Goal: Task Accomplishment & Management: Complete application form

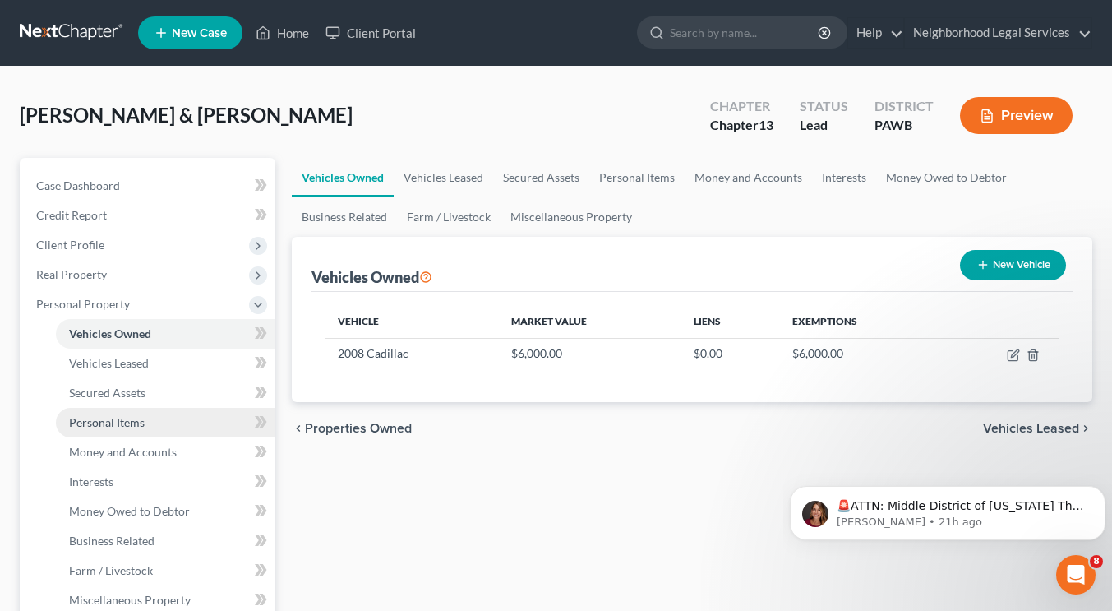
scroll to position [325, 0]
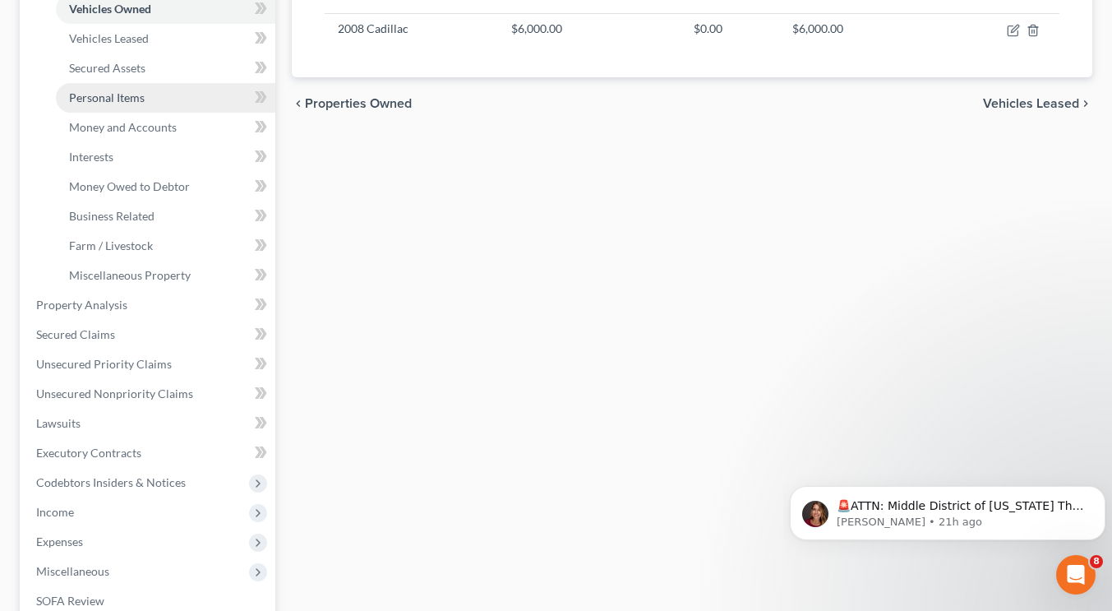
click at [118, 92] on span "Personal Items" at bounding box center [107, 97] width 76 height 14
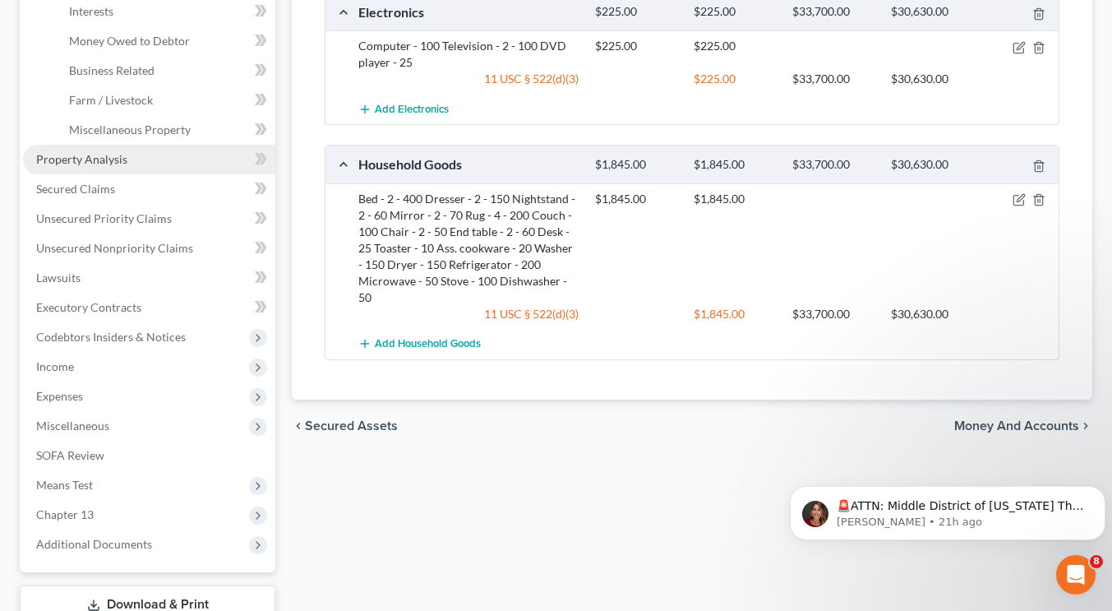
scroll to position [335, 0]
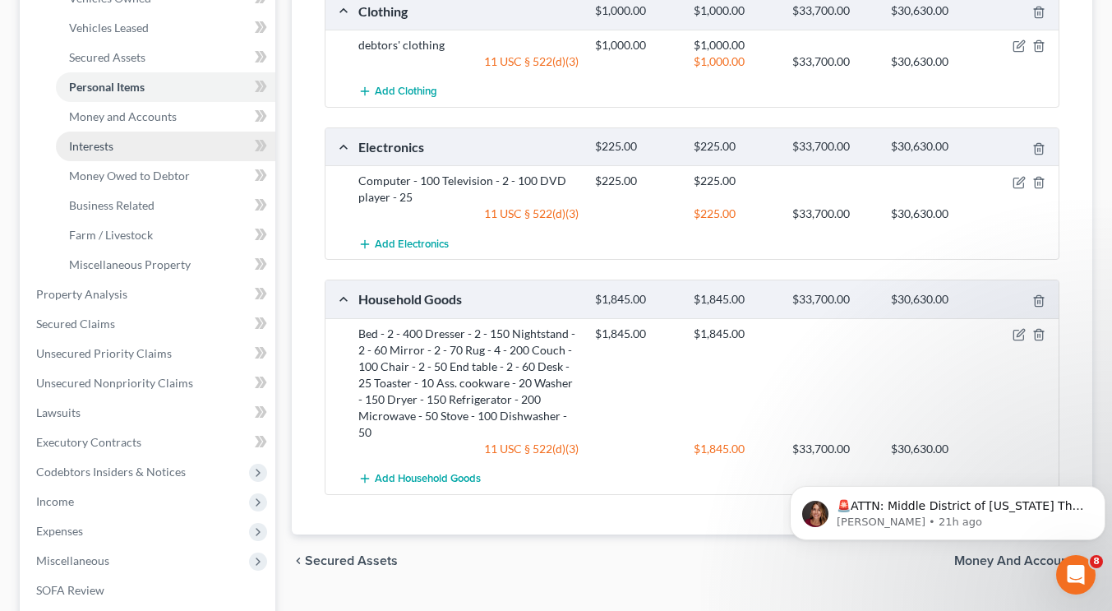
click at [136, 154] on link "Interests" at bounding box center [165, 146] width 219 height 30
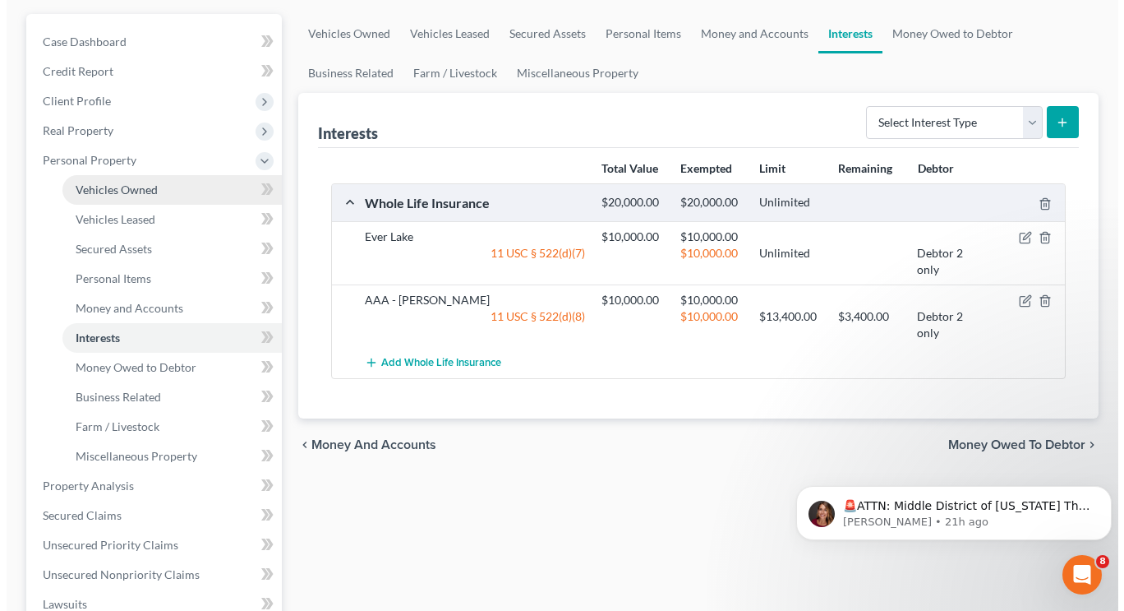
scroll to position [175, 0]
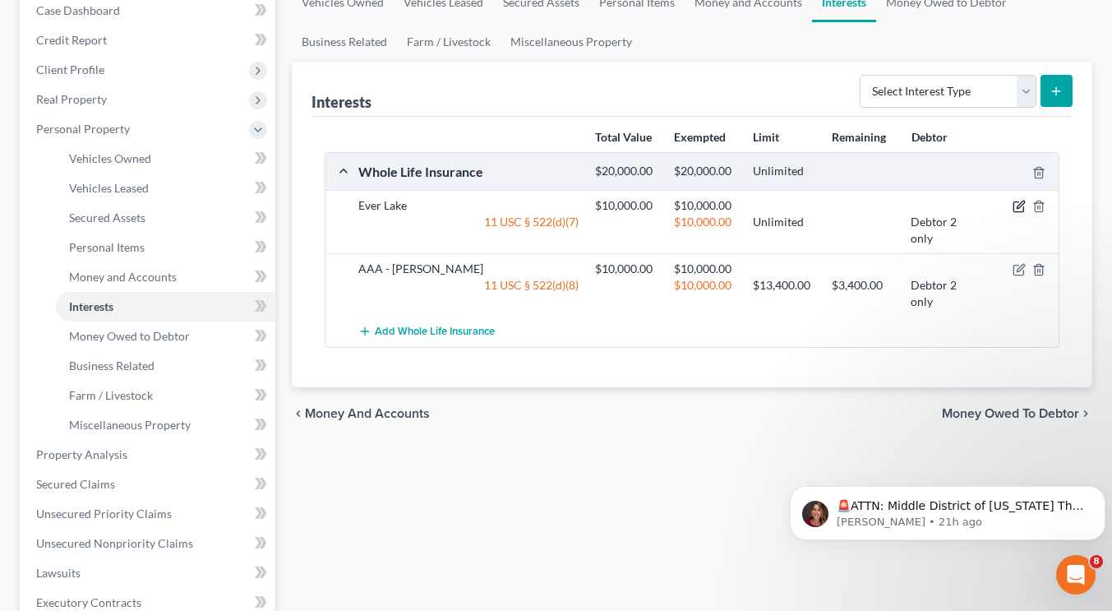
click at [1012, 207] on icon "button" at bounding box center [1018, 206] width 13 height 13
select select "1"
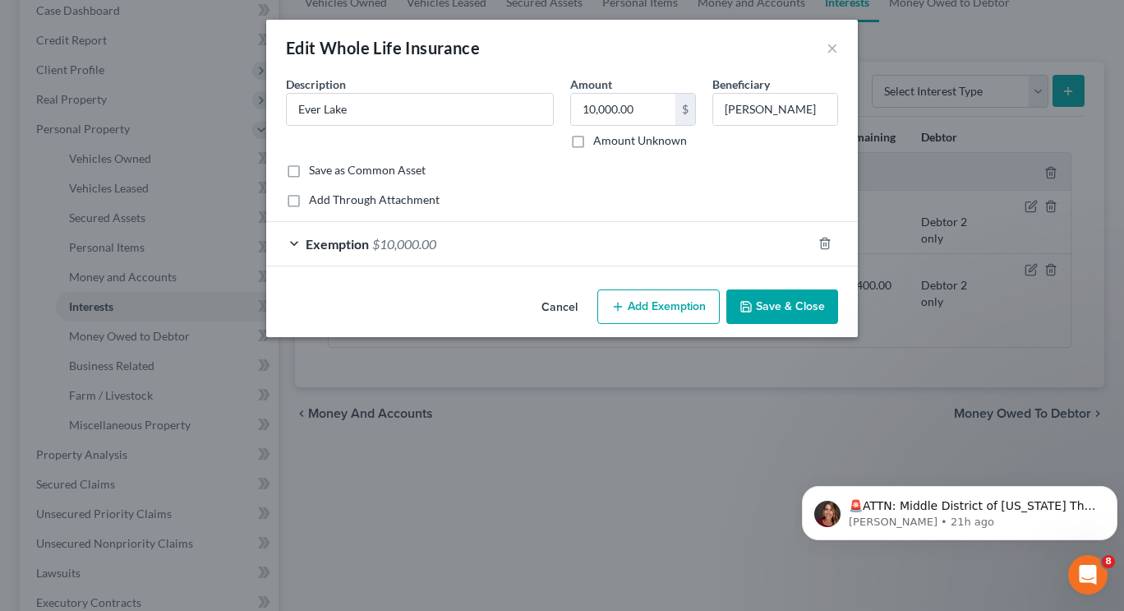
click at [547, 252] on div "Exemption $10,000.00" at bounding box center [539, 244] width 546 height 44
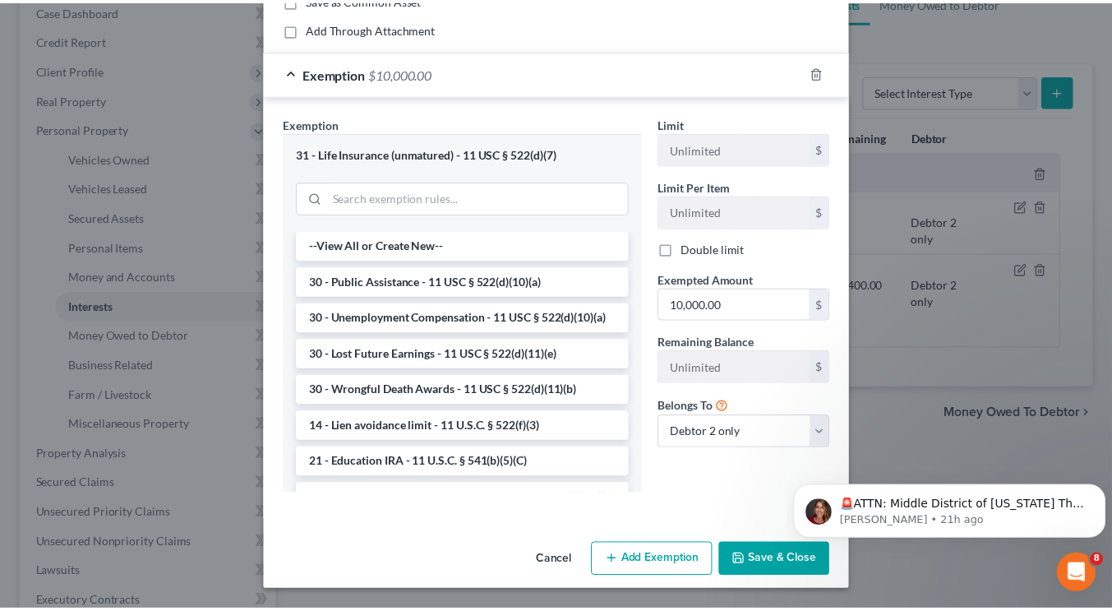
scroll to position [0, 0]
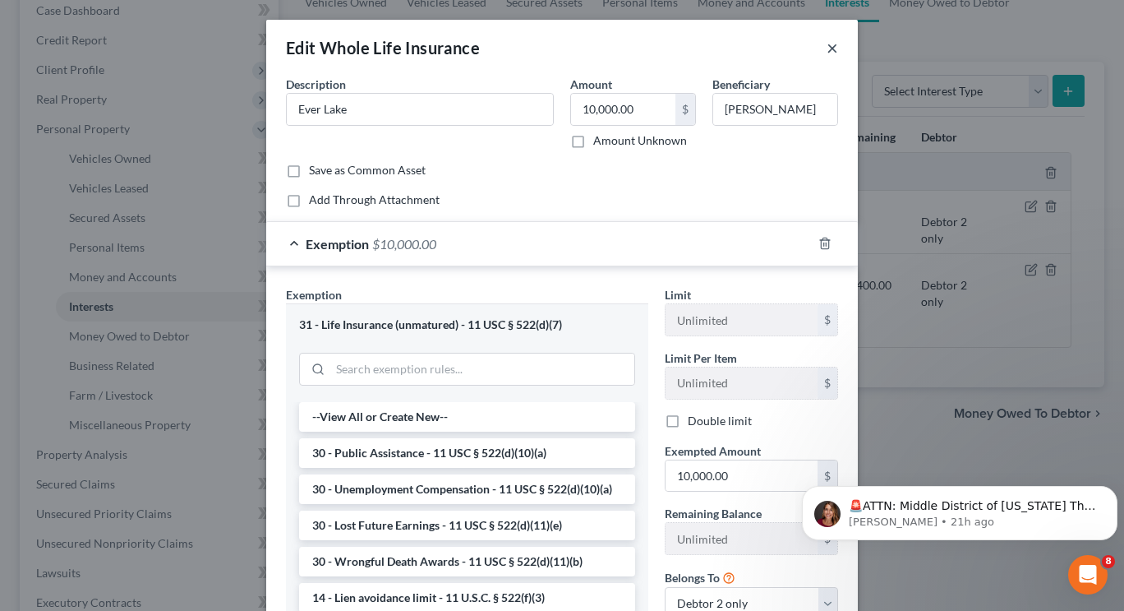
click at [827, 43] on button "×" at bounding box center [833, 48] width 12 height 20
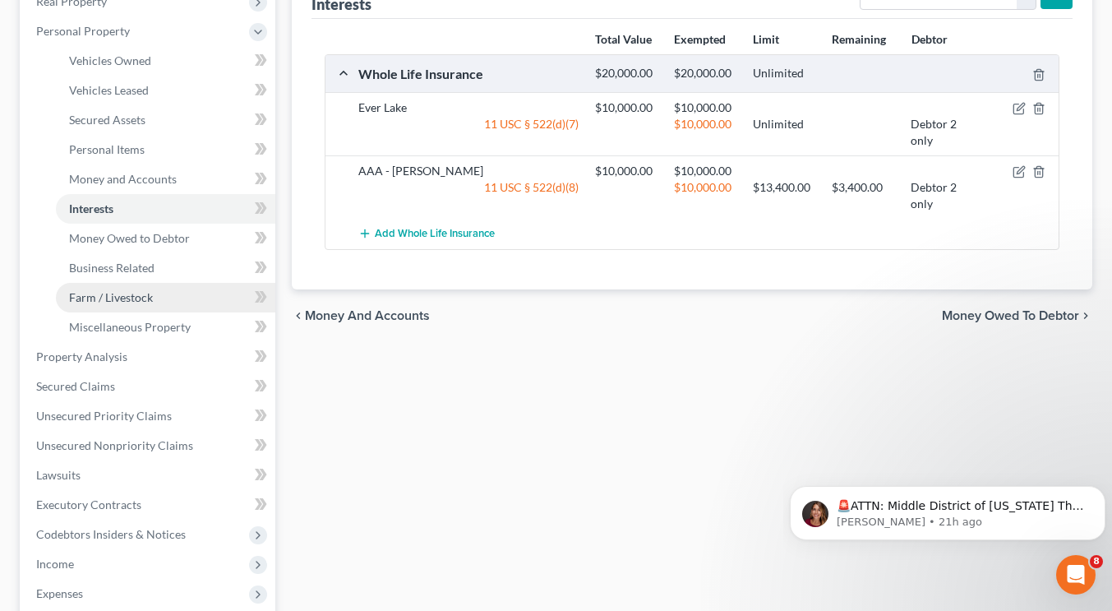
scroll to position [292, 0]
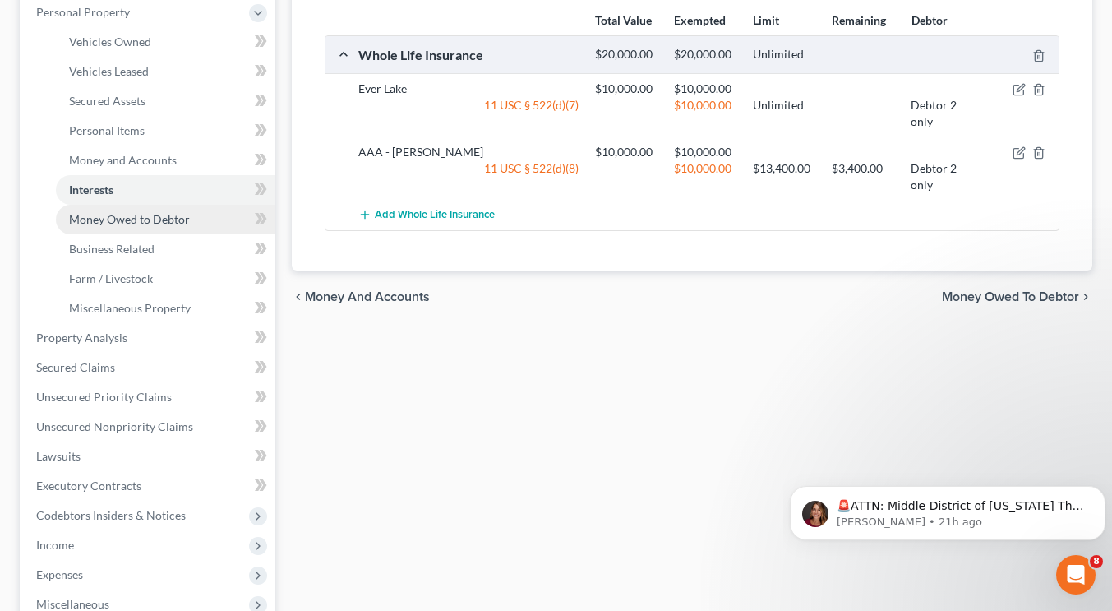
click at [134, 212] on span "Money Owed to Debtor" at bounding box center [129, 219] width 121 height 14
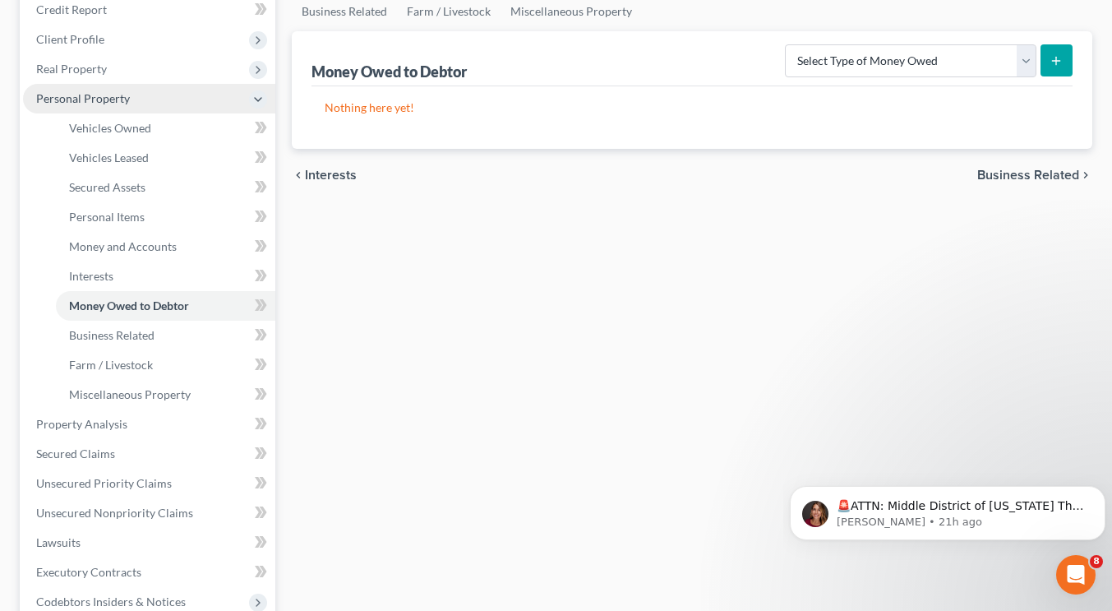
scroll to position [216, 0]
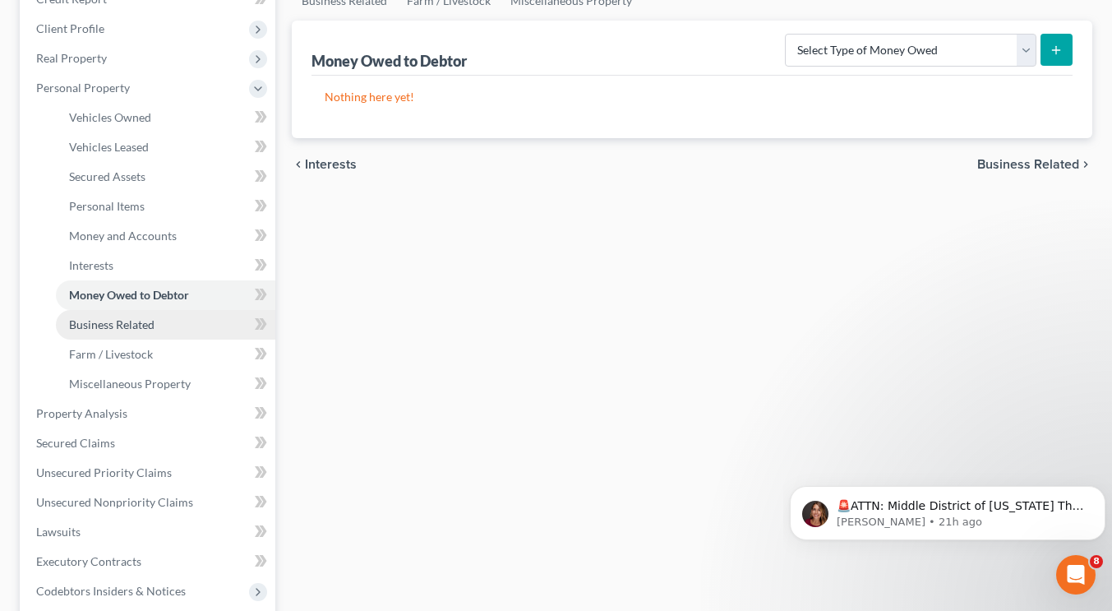
click at [140, 315] on link "Business Related" at bounding box center [165, 325] width 219 height 30
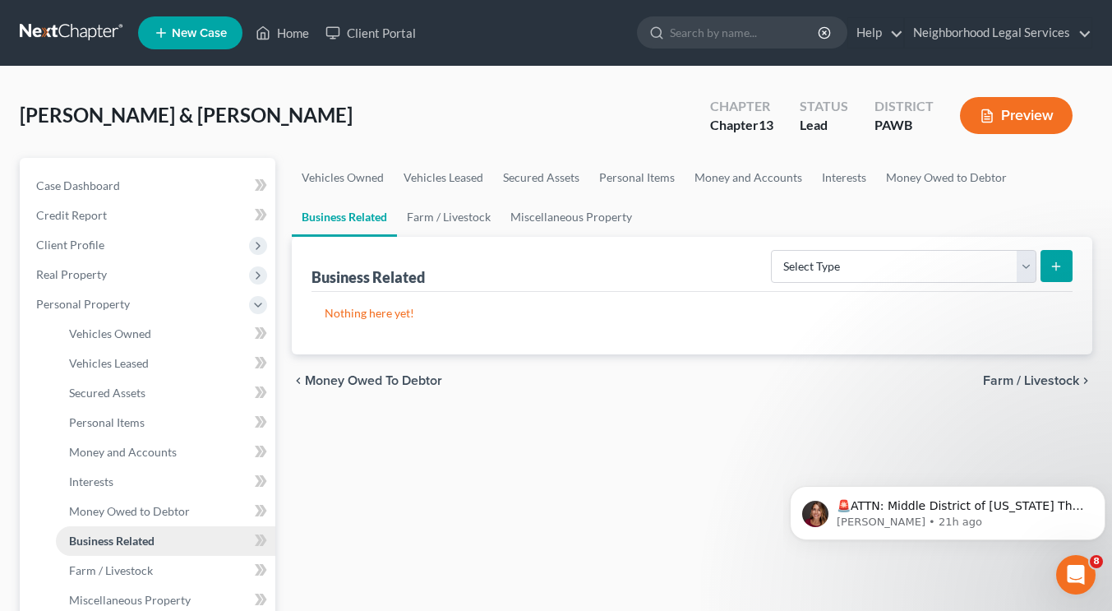
scroll to position [324, 0]
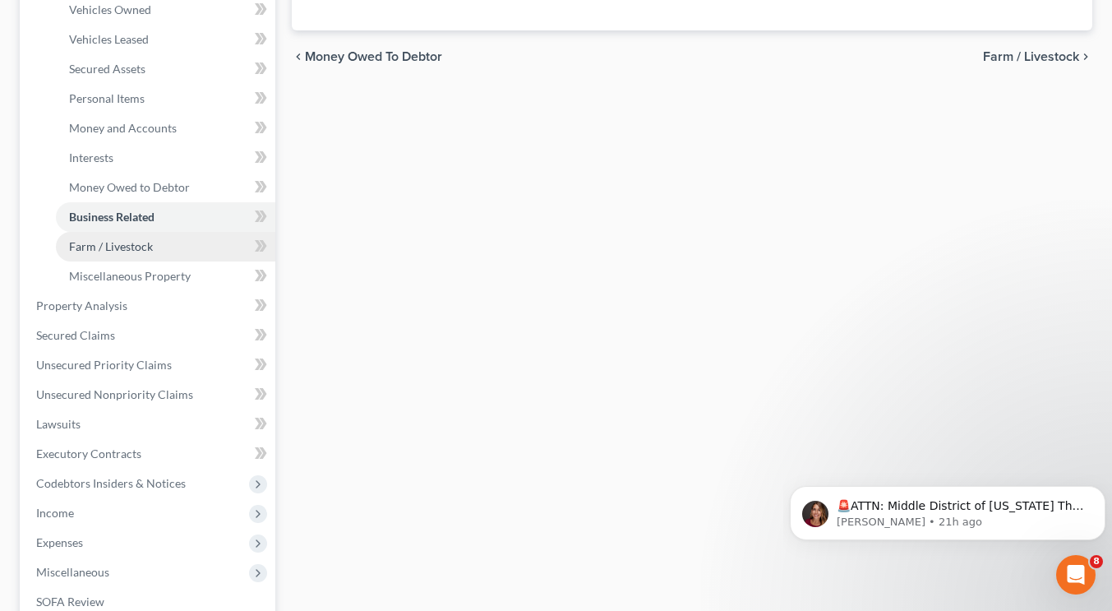
click at [185, 249] on link "Farm / Livestock" at bounding box center [165, 247] width 219 height 30
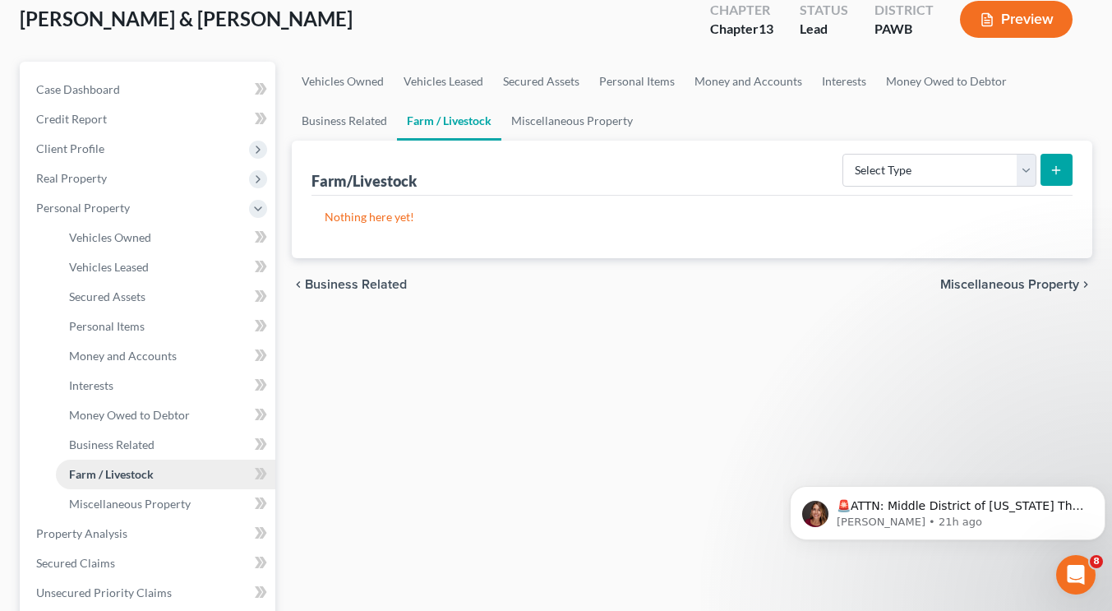
scroll to position [325, 0]
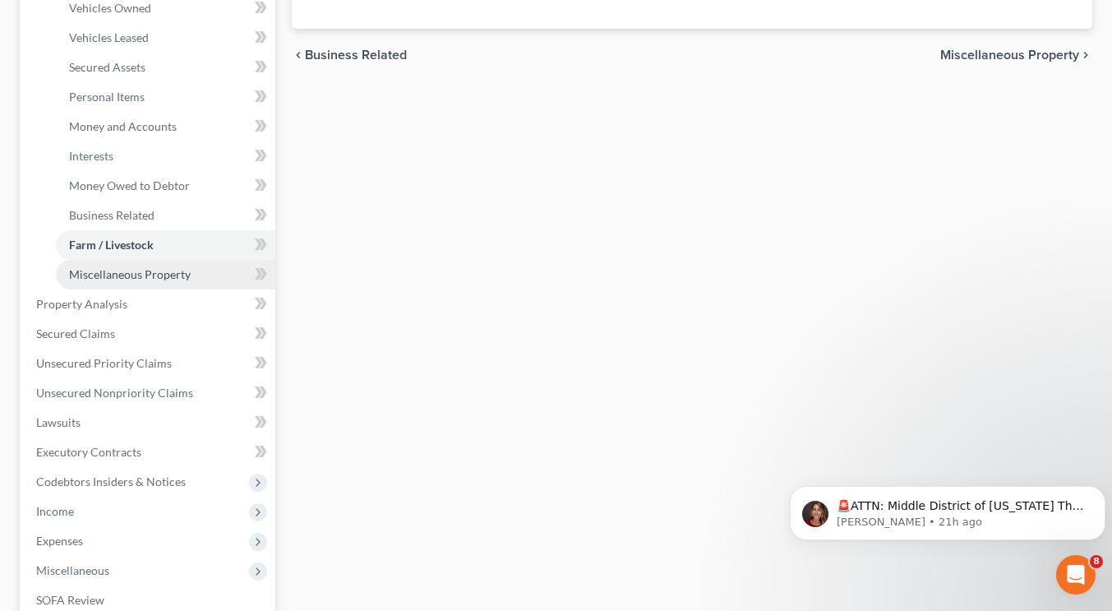
click at [176, 267] on span "Miscellaneous Property" at bounding box center [130, 274] width 122 height 14
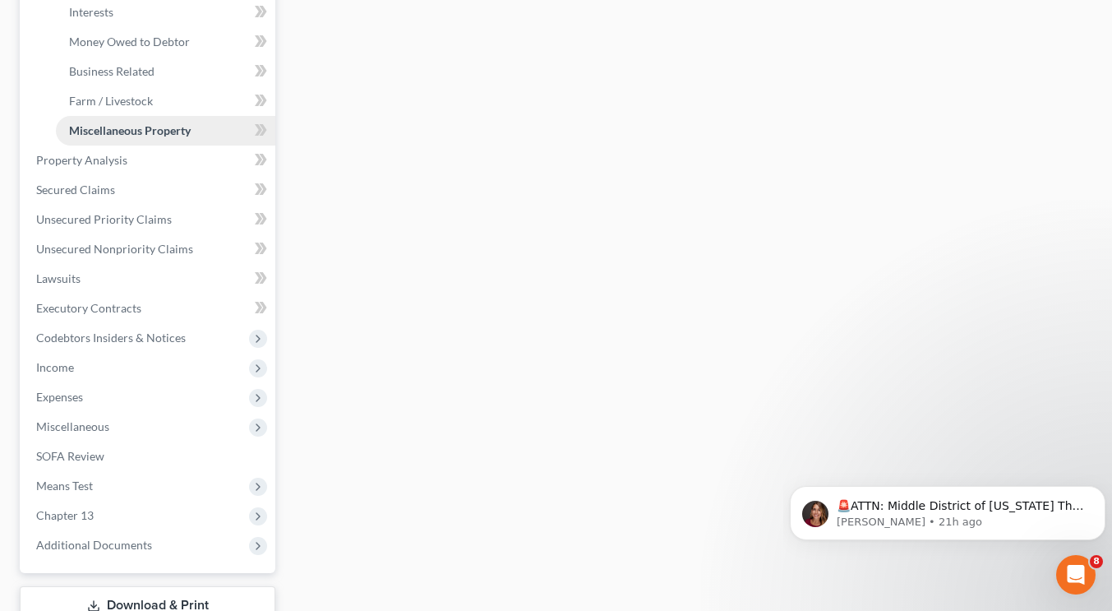
scroll to position [490, 0]
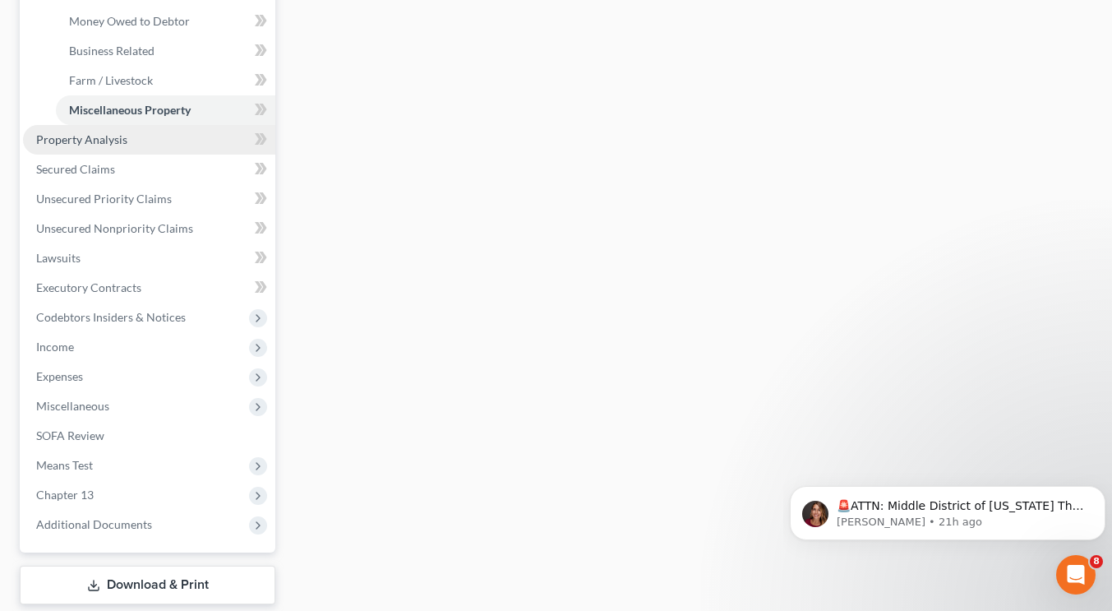
click at [136, 142] on link "Property Analysis" at bounding box center [149, 140] width 252 height 30
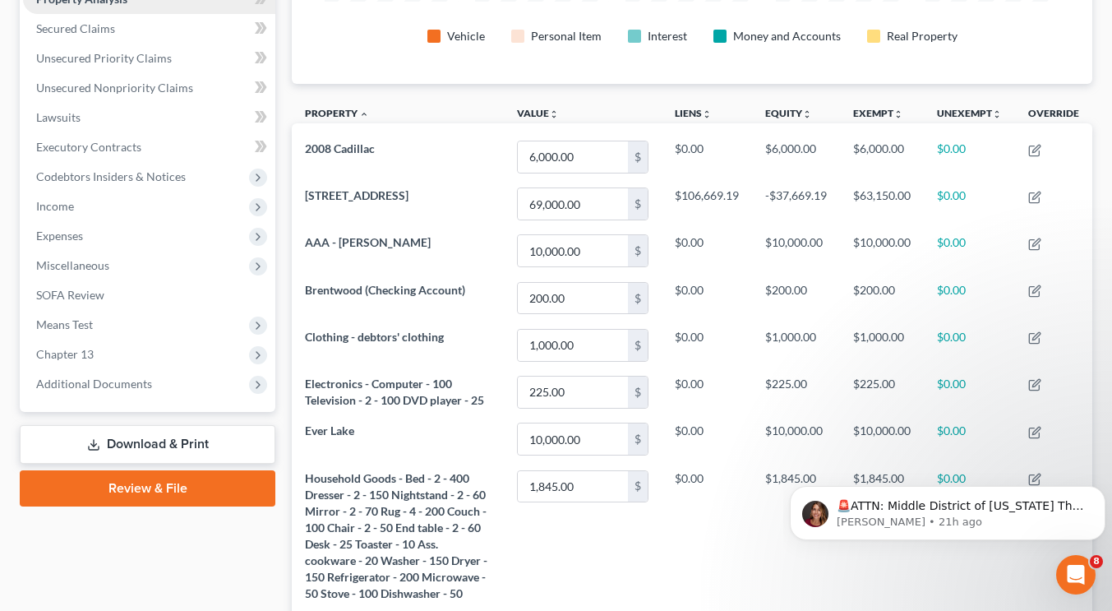
scroll to position [420, 0]
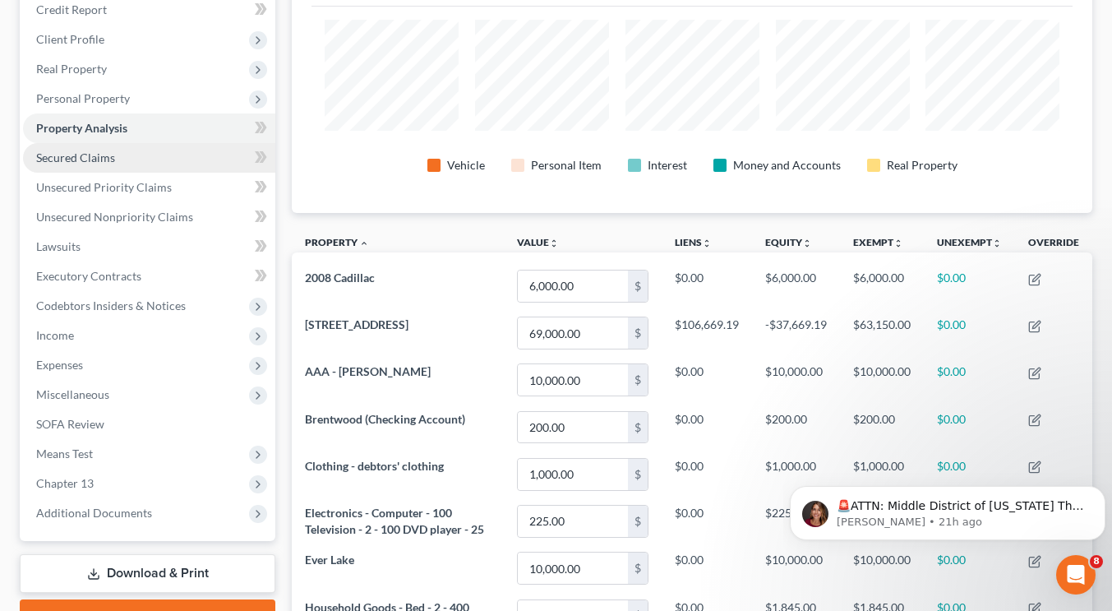
click at [177, 154] on link "Secured Claims" at bounding box center [149, 158] width 252 height 30
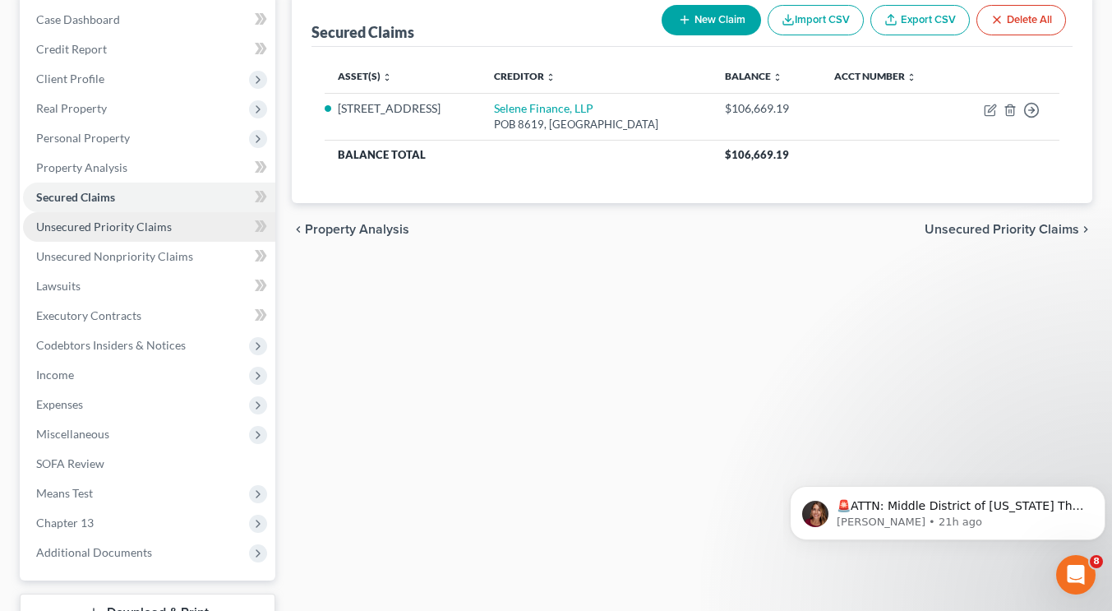
click at [139, 226] on span "Unsecured Priority Claims" at bounding box center [104, 226] width 136 height 14
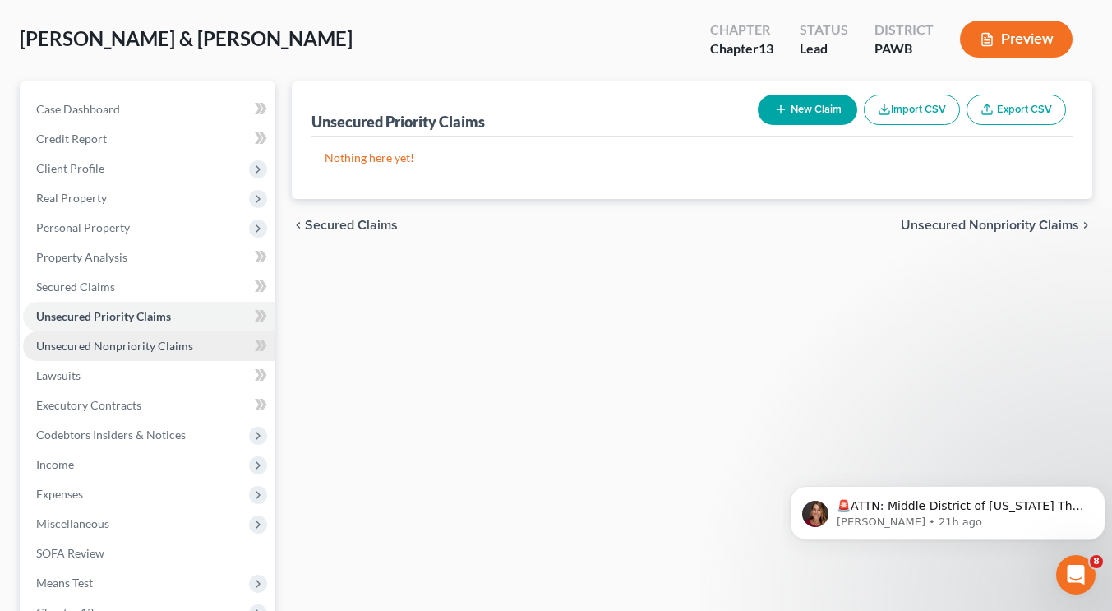
click at [128, 340] on span "Unsecured Nonpriority Claims" at bounding box center [114, 346] width 157 height 14
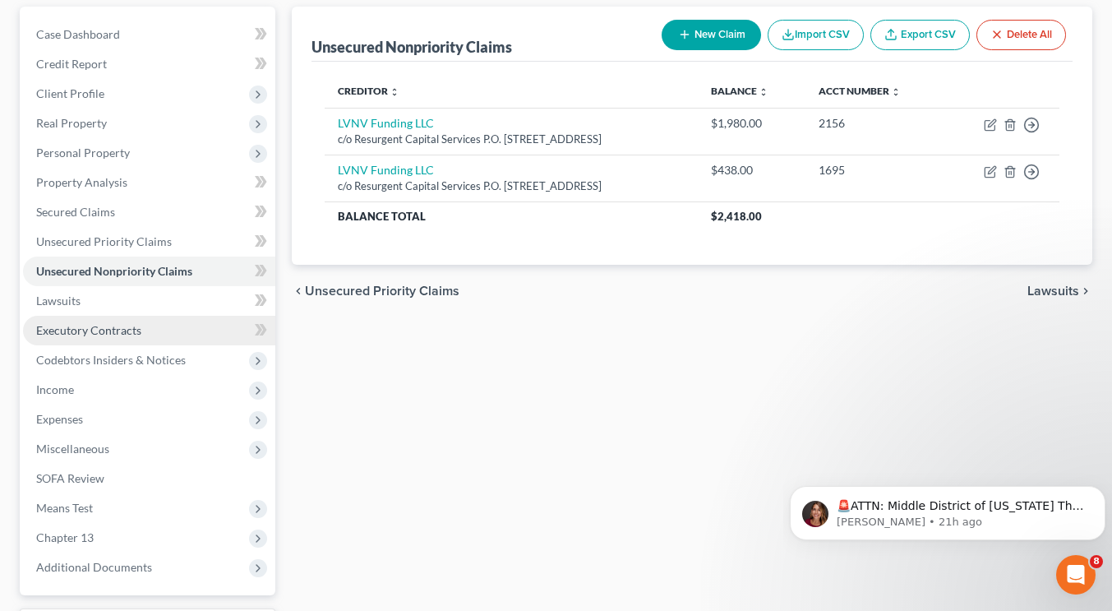
click at [97, 316] on link "Executory Contracts" at bounding box center [149, 331] width 252 height 30
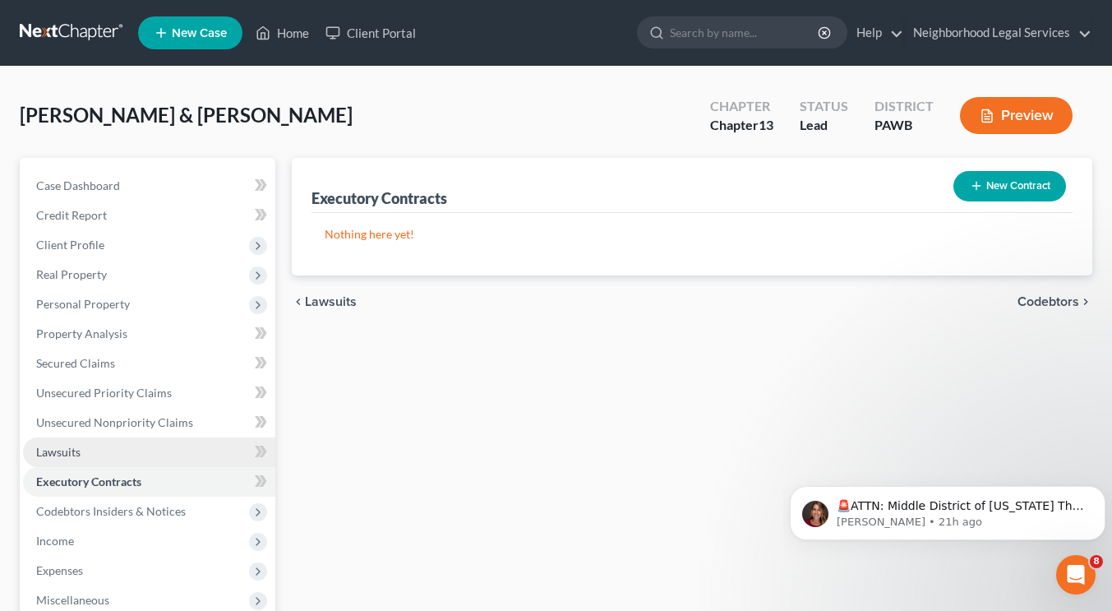
click at [97, 444] on link "Lawsuits" at bounding box center [149, 452] width 252 height 30
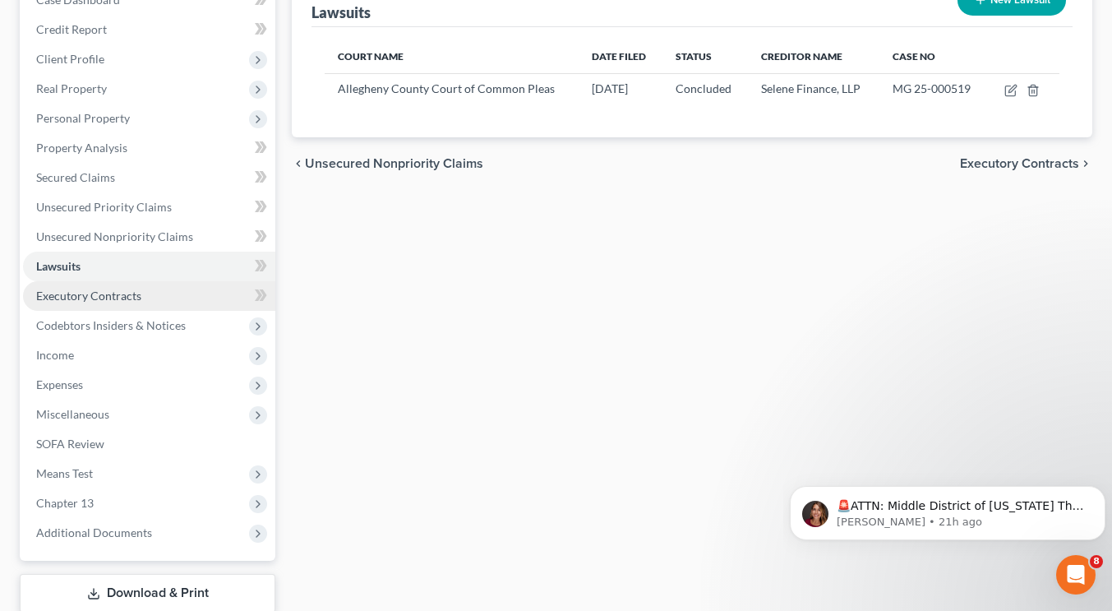
click at [161, 306] on link "Executory Contracts" at bounding box center [149, 296] width 252 height 30
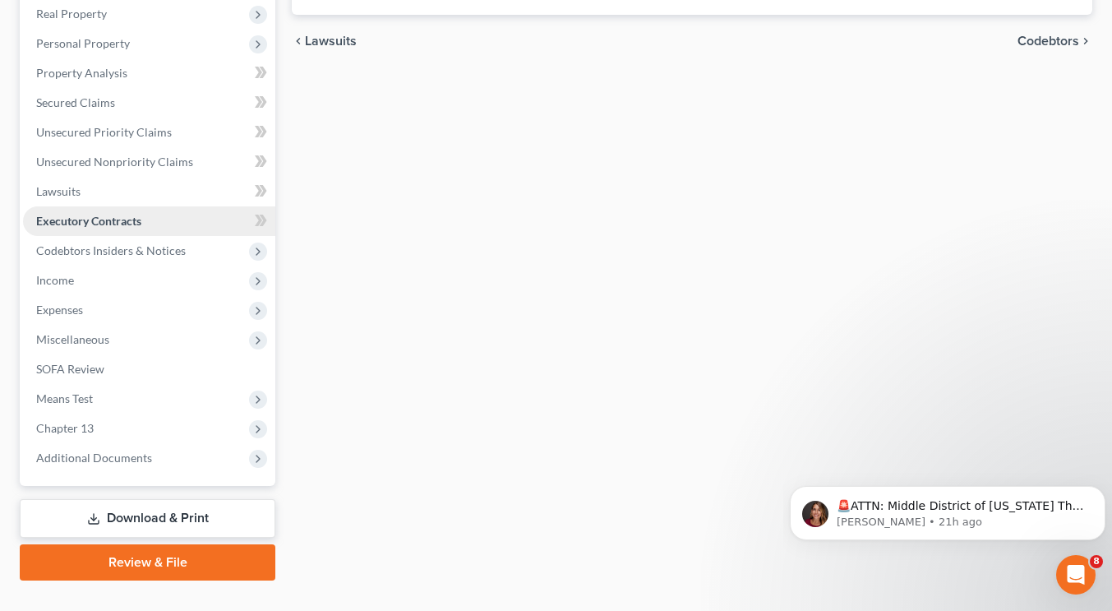
scroll to position [262, 0]
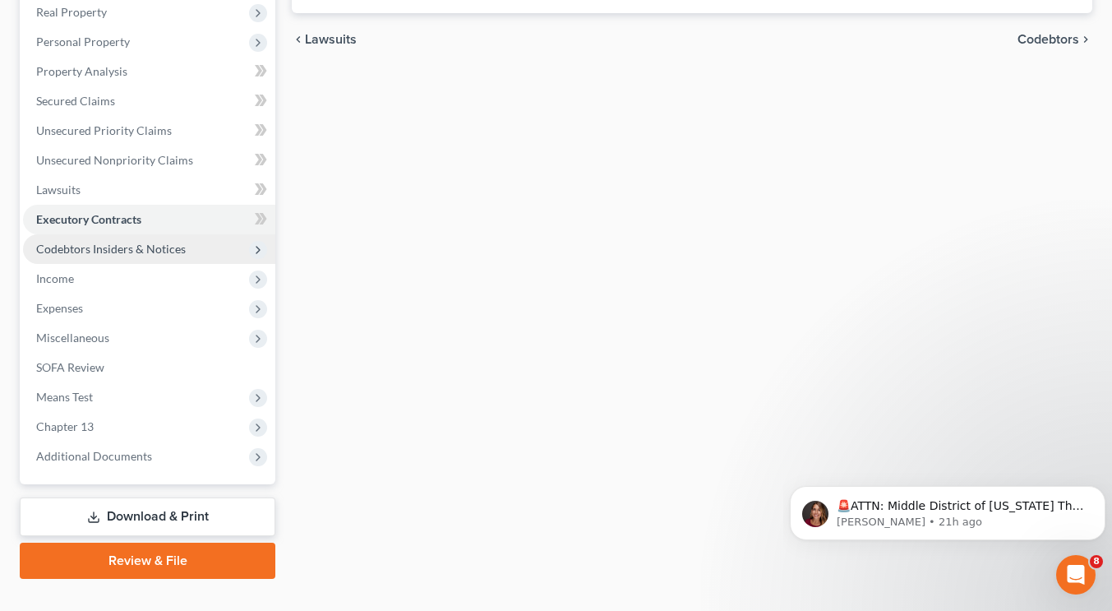
click at [124, 234] on span "Codebtors Insiders & Notices" at bounding box center [149, 249] width 252 height 30
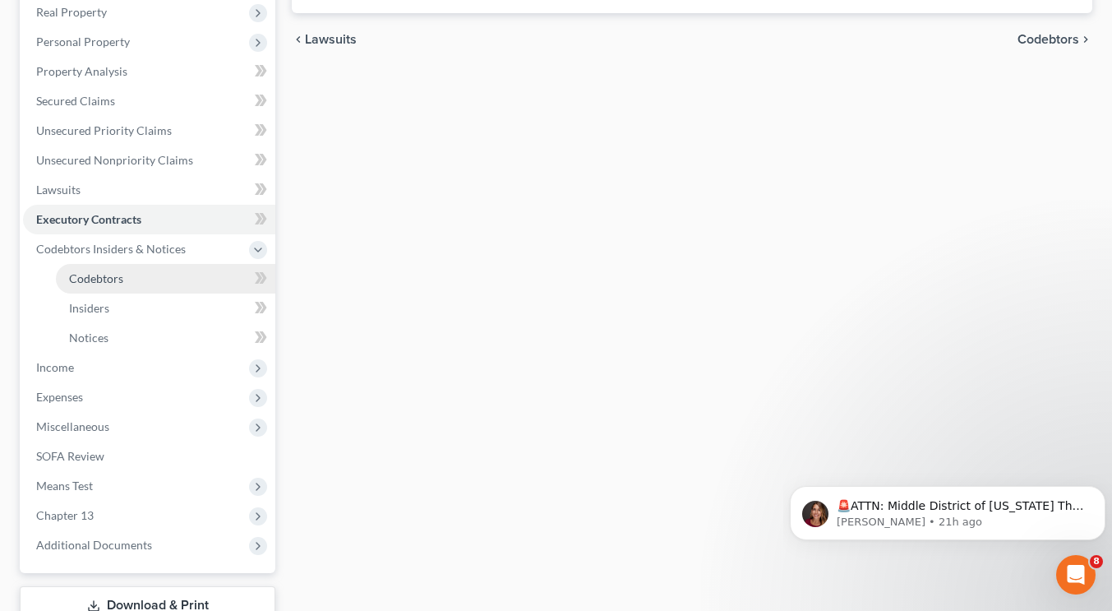
click at [121, 279] on span "Codebtors" at bounding box center [96, 278] width 54 height 14
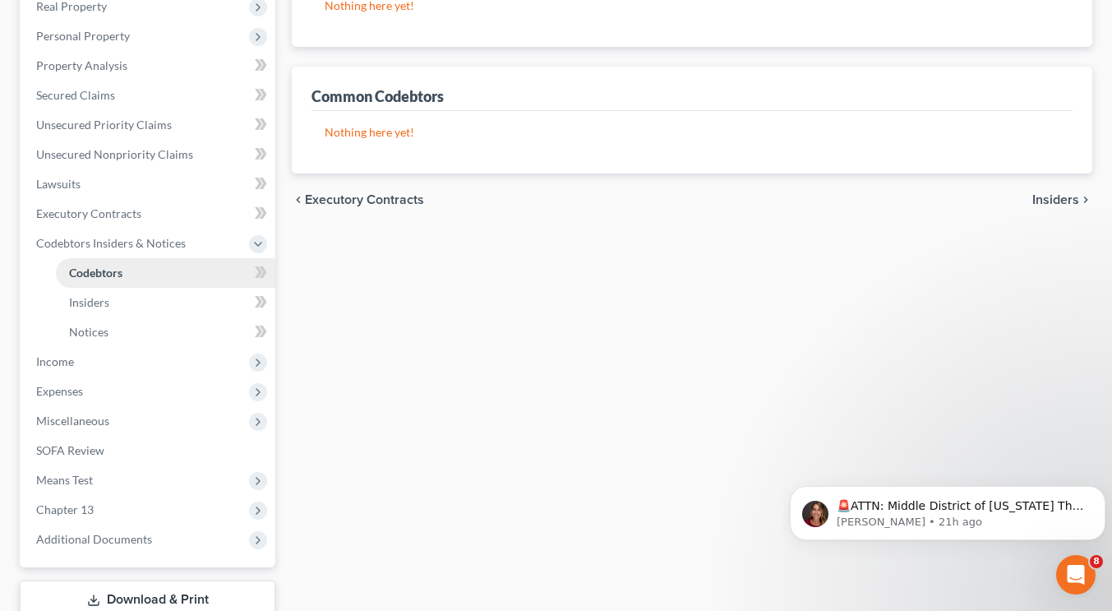
scroll to position [271, 0]
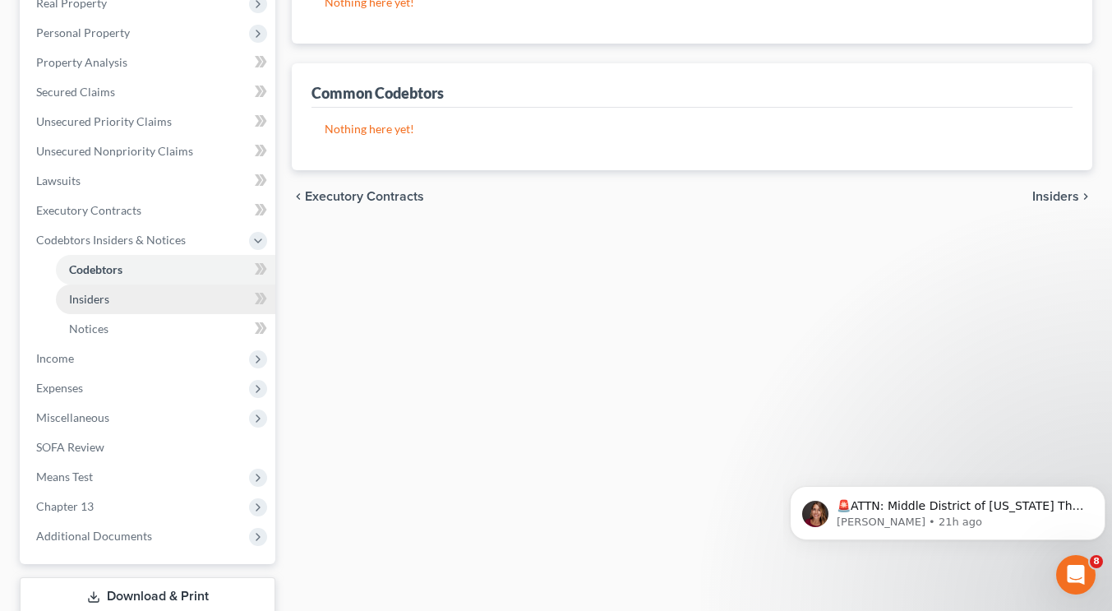
click at [114, 295] on link "Insiders" at bounding box center [165, 299] width 219 height 30
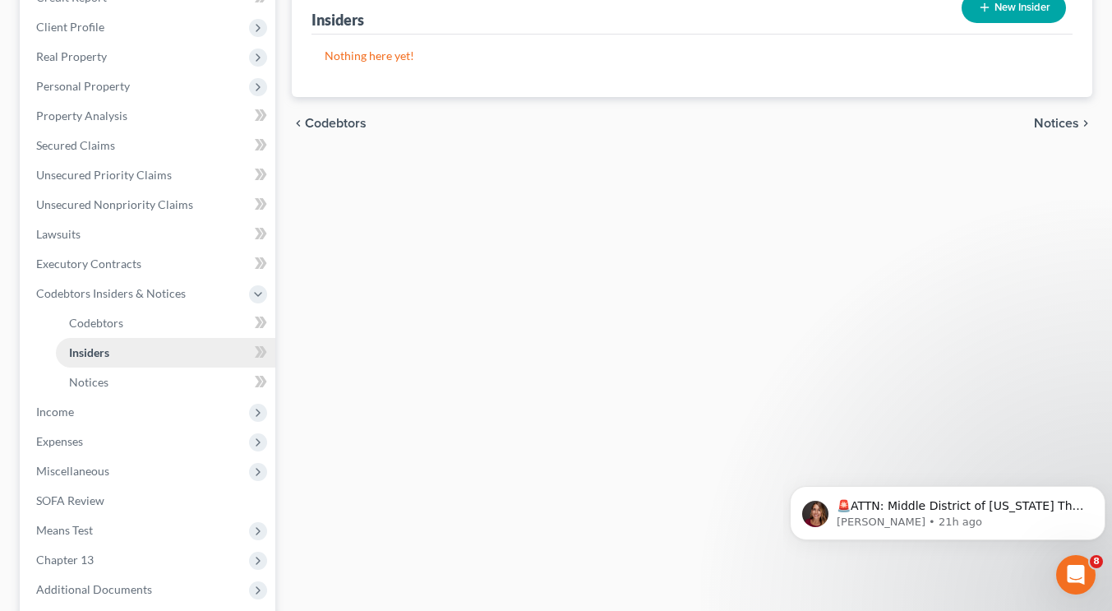
scroll to position [219, 0]
click at [113, 380] on link "Notices" at bounding box center [165, 381] width 219 height 30
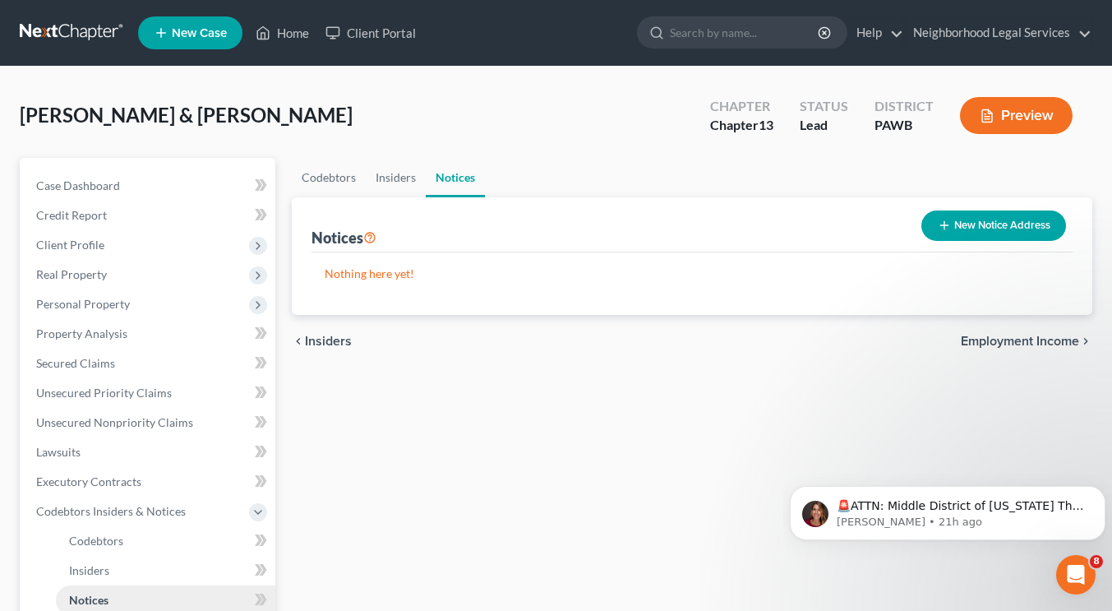
scroll to position [275, 0]
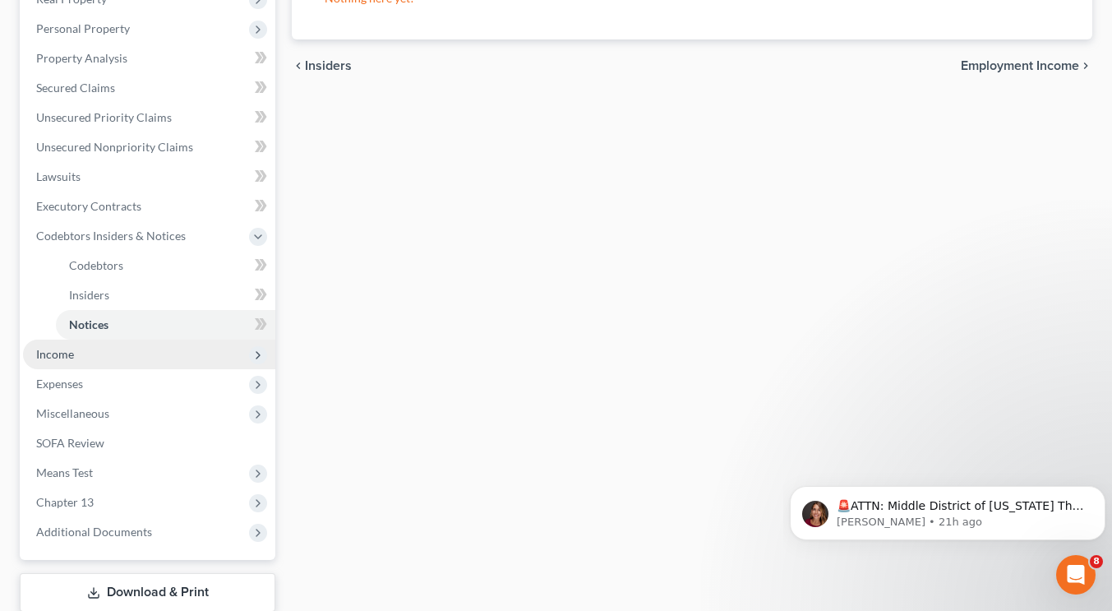
click at [109, 353] on span "Income" at bounding box center [149, 354] width 252 height 30
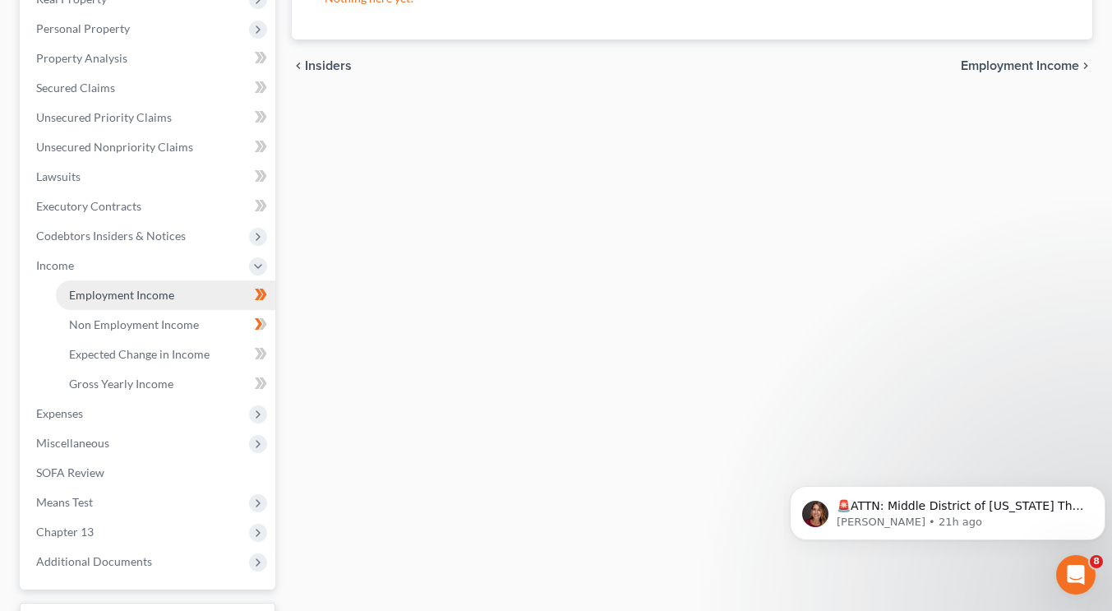
click at [127, 302] on link "Employment Income" at bounding box center [165, 295] width 219 height 30
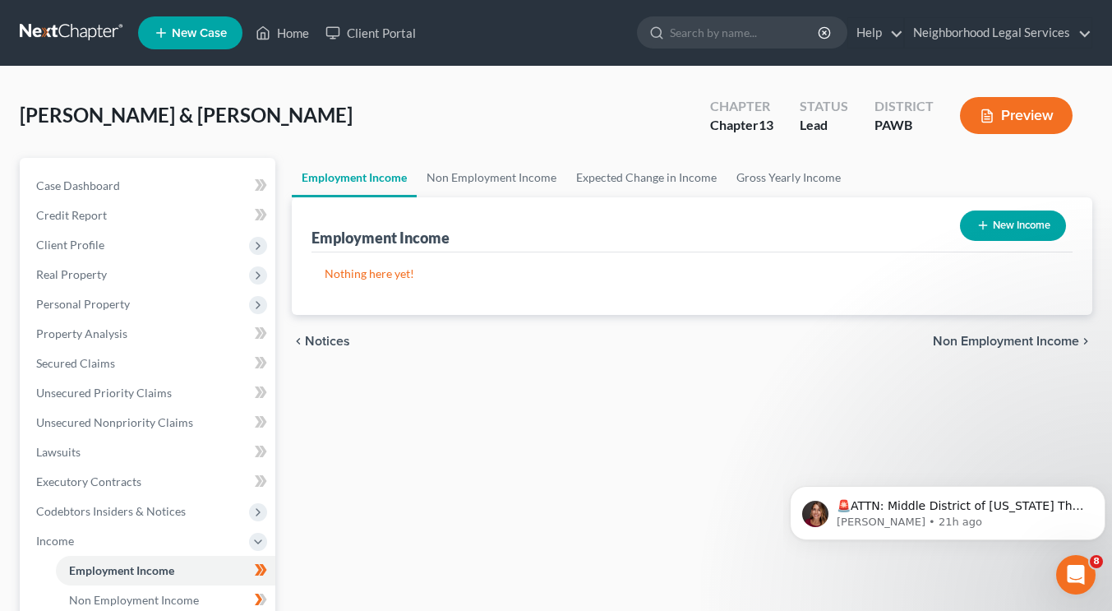
scroll to position [222, 0]
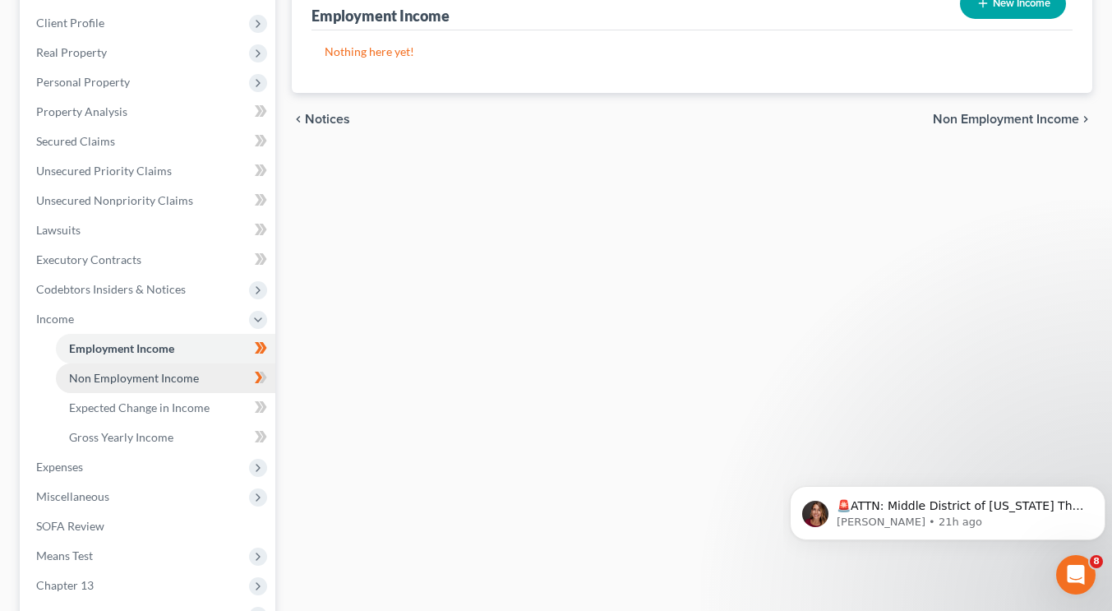
click at [201, 375] on link "Non Employment Income" at bounding box center [165, 378] width 219 height 30
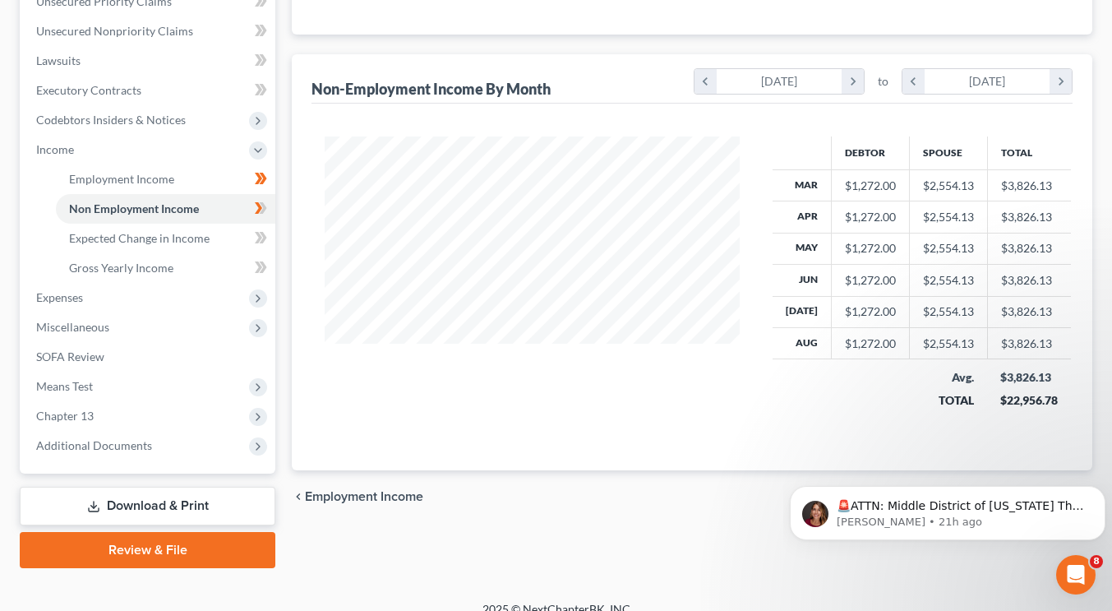
scroll to position [392, 0]
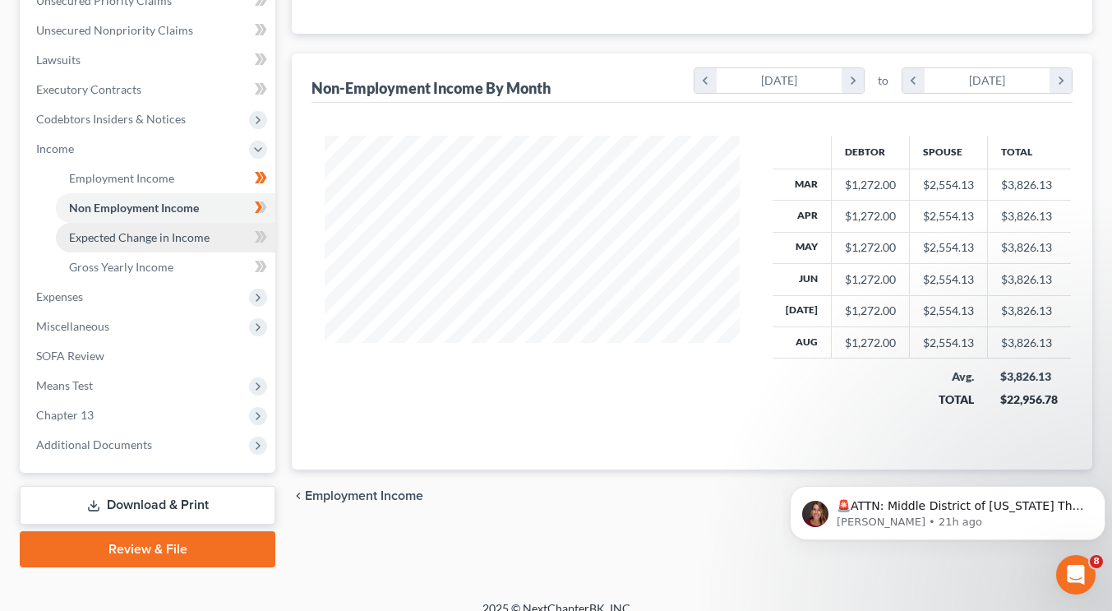
click at [128, 238] on span "Expected Change in Income" at bounding box center [139, 237] width 141 height 14
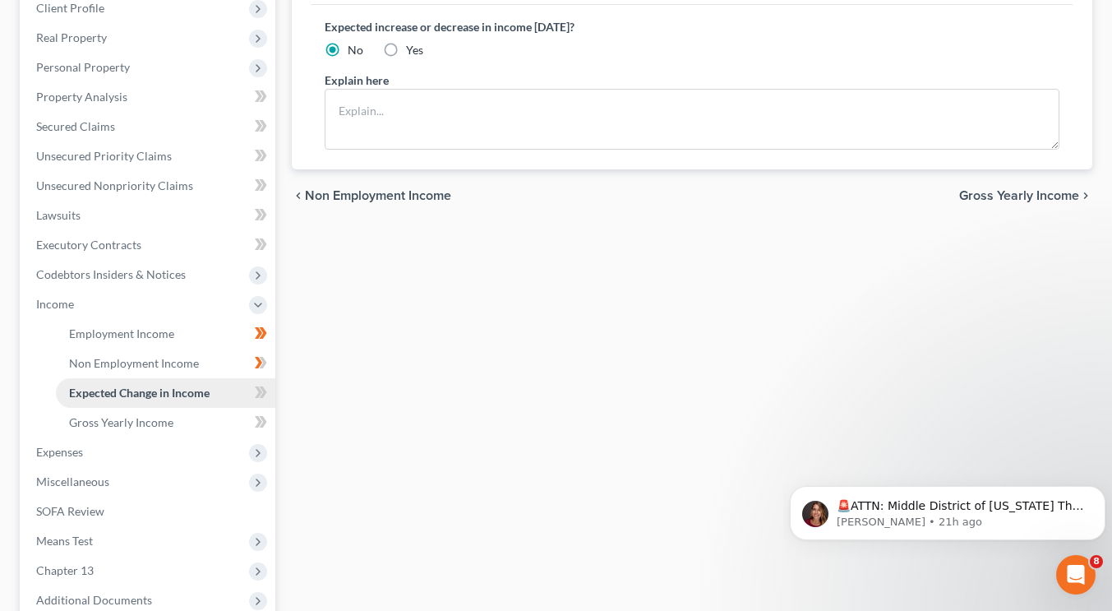
scroll to position [243, 0]
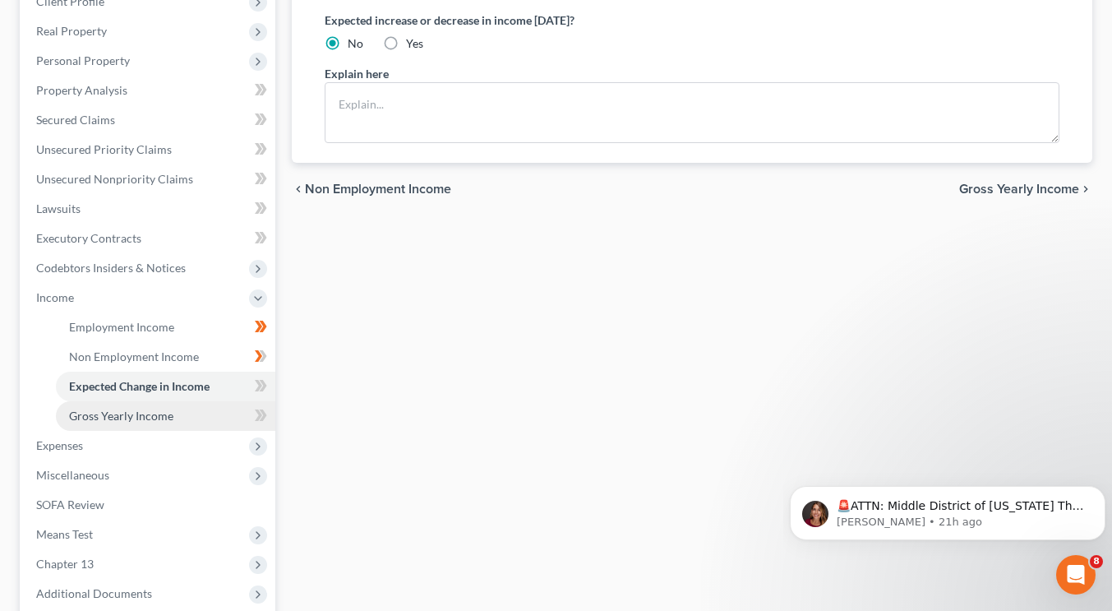
click at [117, 415] on span "Gross Yearly Income" at bounding box center [121, 415] width 104 height 14
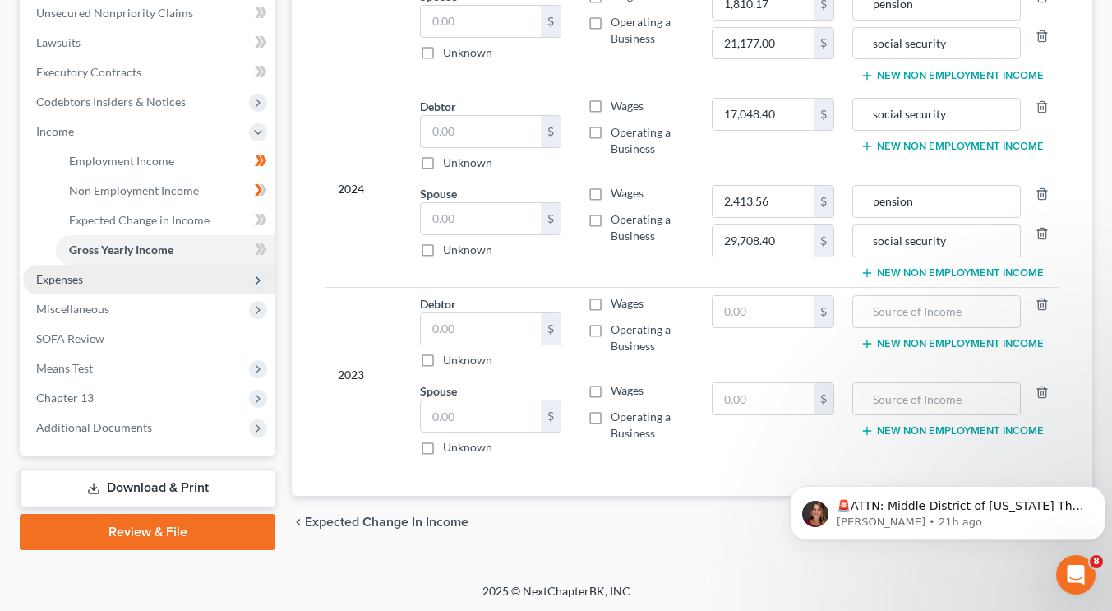
click at [48, 284] on span "Expenses" at bounding box center [59, 279] width 47 height 14
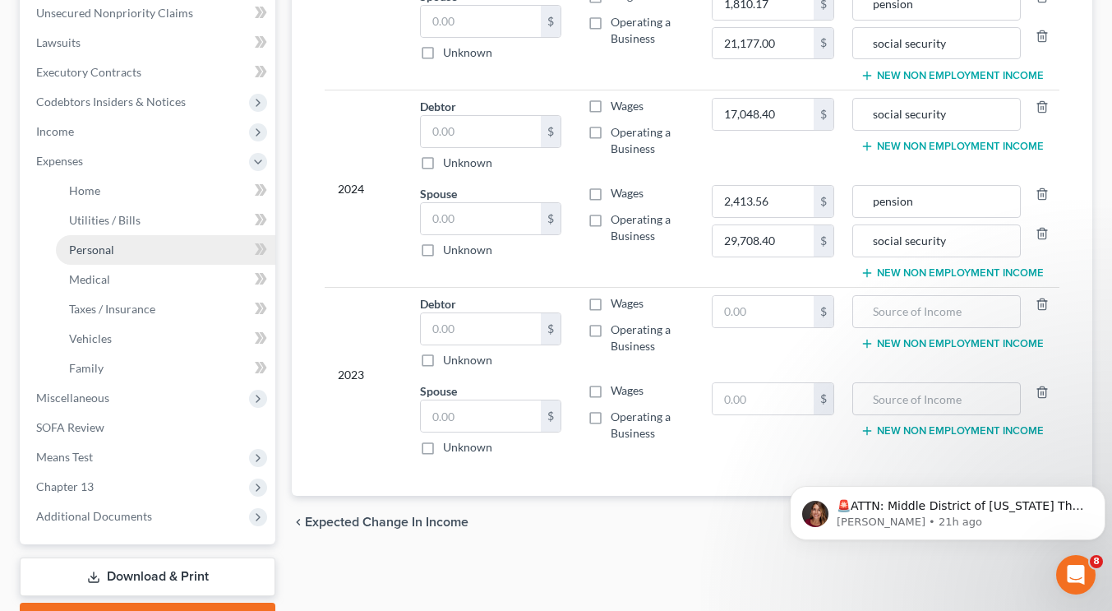
click at [116, 248] on link "Personal" at bounding box center [165, 250] width 219 height 30
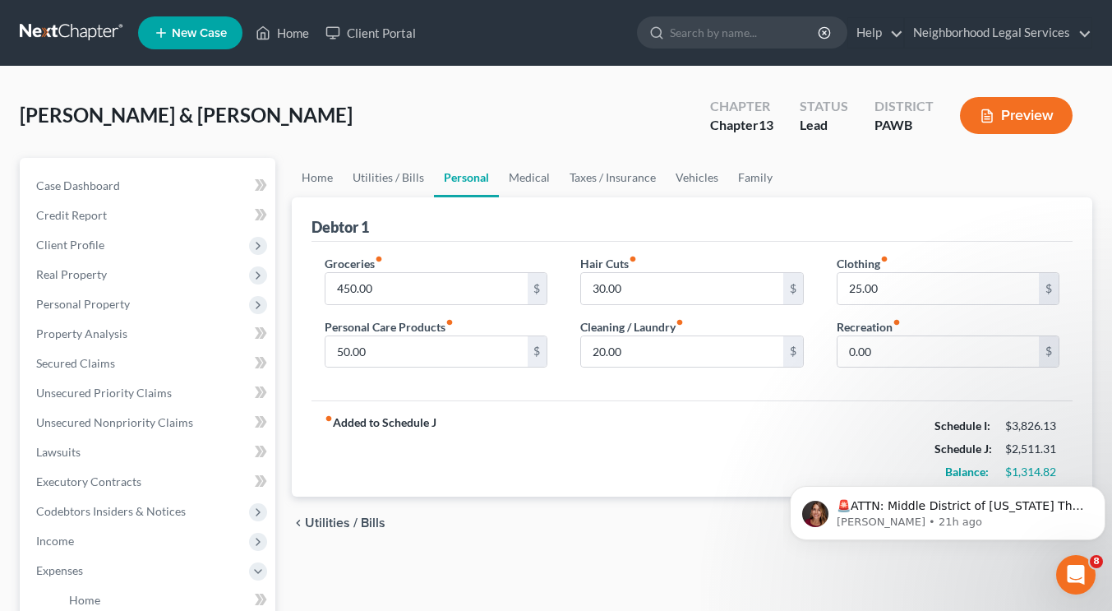
click at [72, 32] on link at bounding box center [72, 33] width 105 height 30
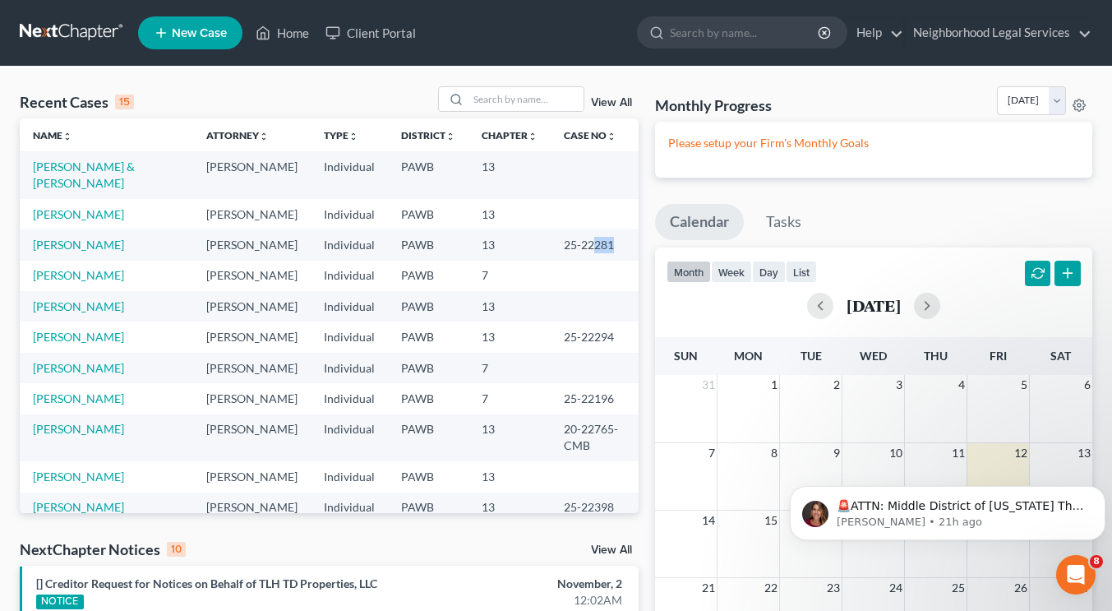
drag, startPoint x: 592, startPoint y: 241, endPoint x: 574, endPoint y: 249, distance: 19.9
click at [574, 249] on td "25-22281" at bounding box center [595, 244] width 88 height 30
click at [55, 182] on link "[PERSON_NAME] & [PERSON_NAME]" at bounding box center [84, 174] width 102 height 30
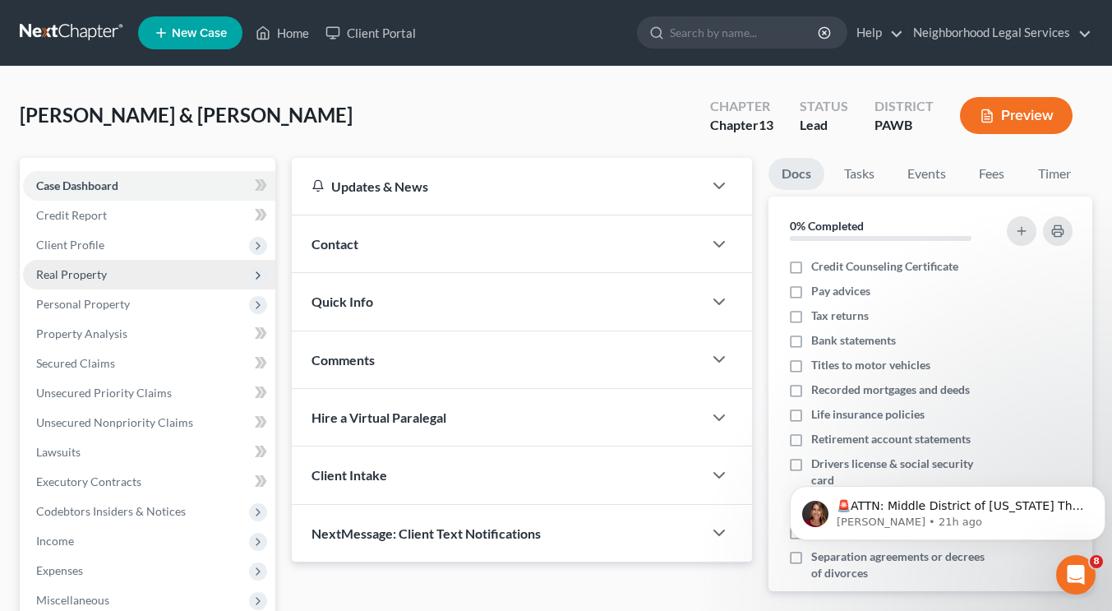
click at [114, 273] on span "Real Property" at bounding box center [149, 275] width 252 height 30
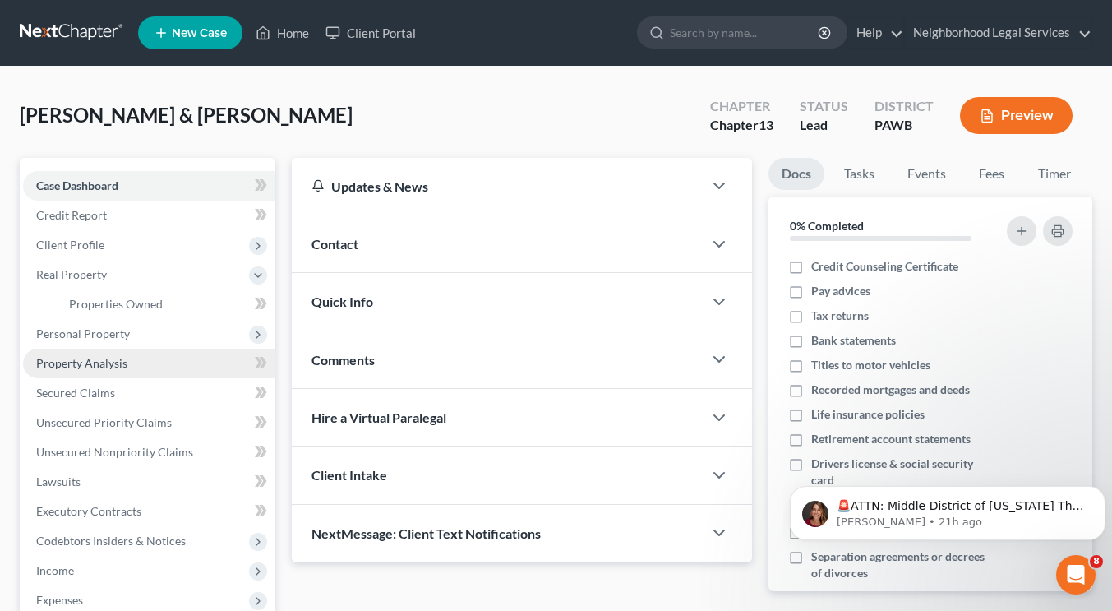
scroll to position [231, 0]
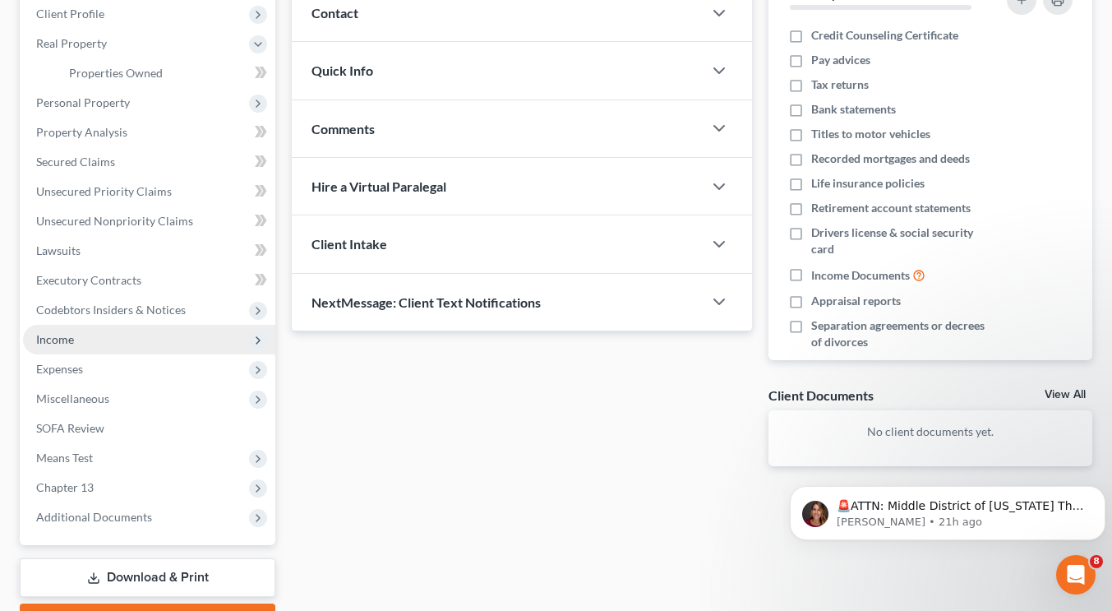
click at [122, 350] on span "Income" at bounding box center [149, 340] width 252 height 30
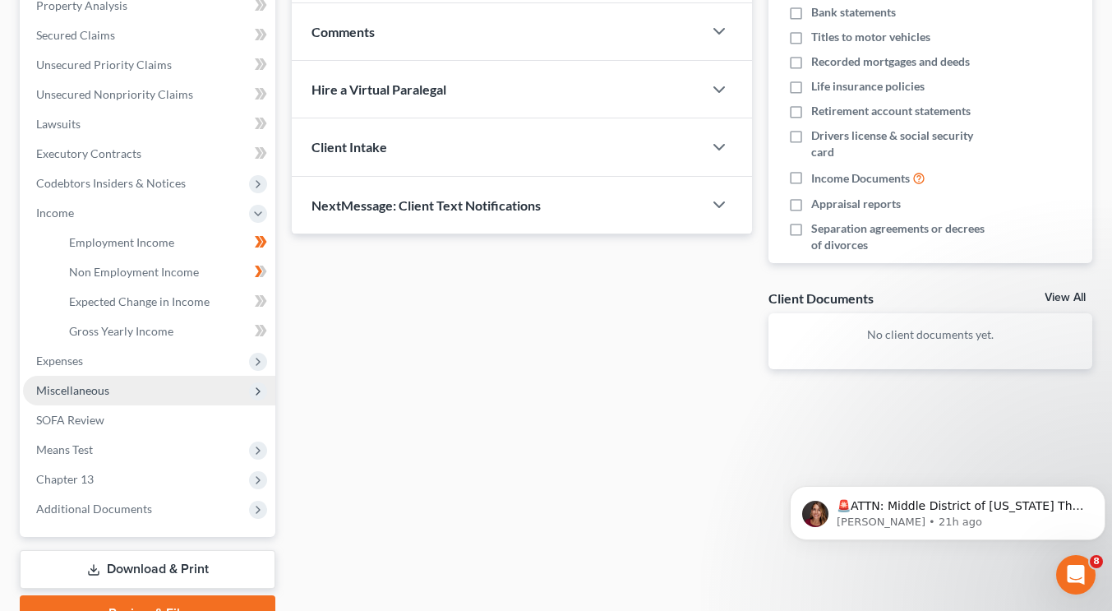
scroll to position [308, 0]
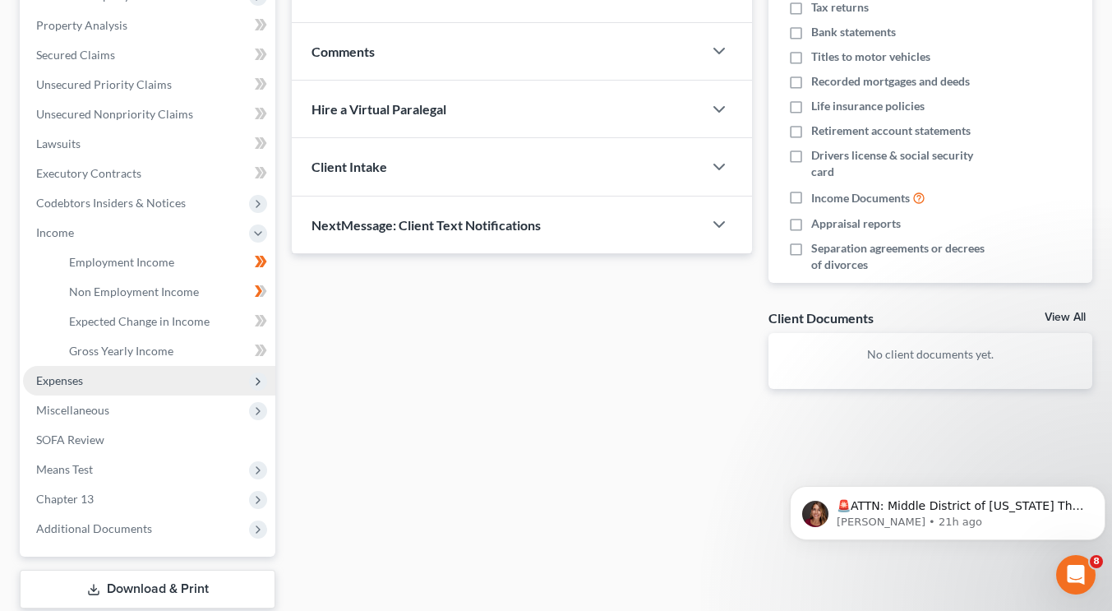
click at [135, 379] on span "Expenses" at bounding box center [149, 381] width 252 height 30
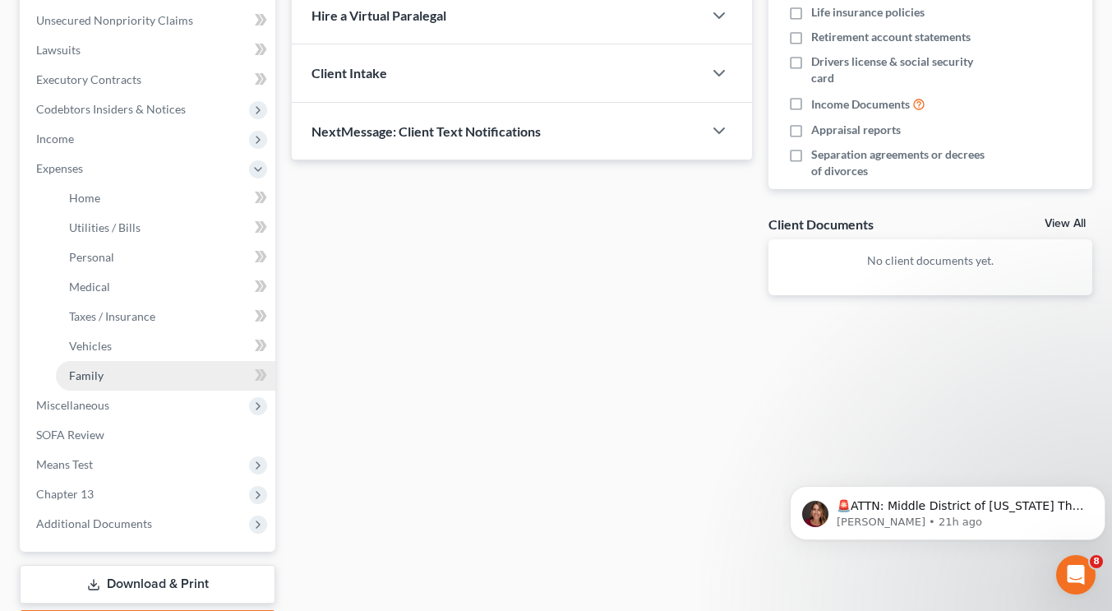
scroll to position [440, 0]
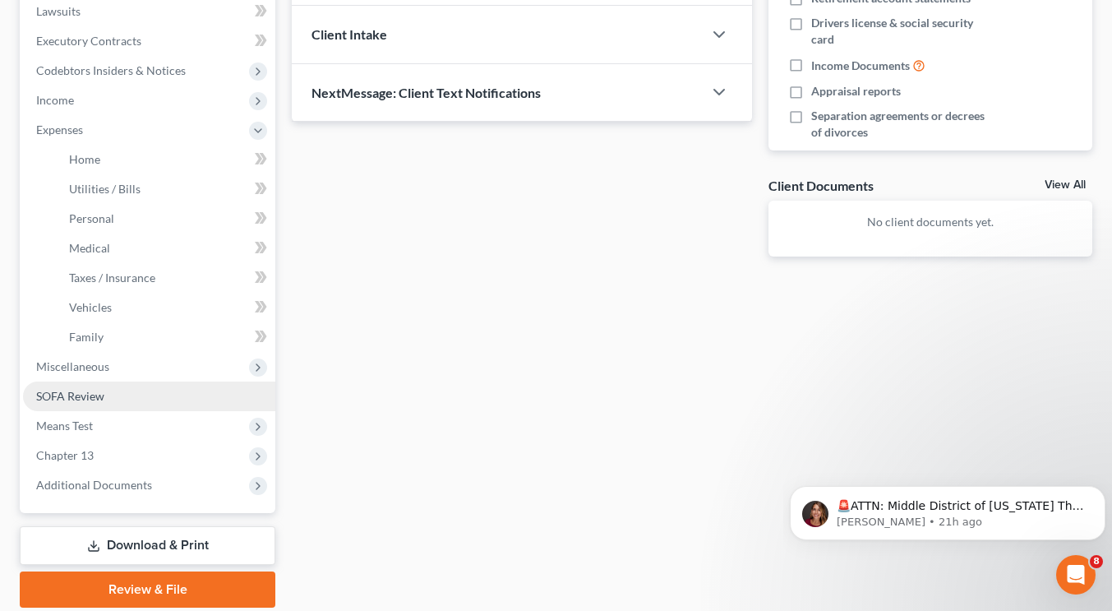
click at [137, 400] on link "SOFA Review" at bounding box center [149, 396] width 252 height 30
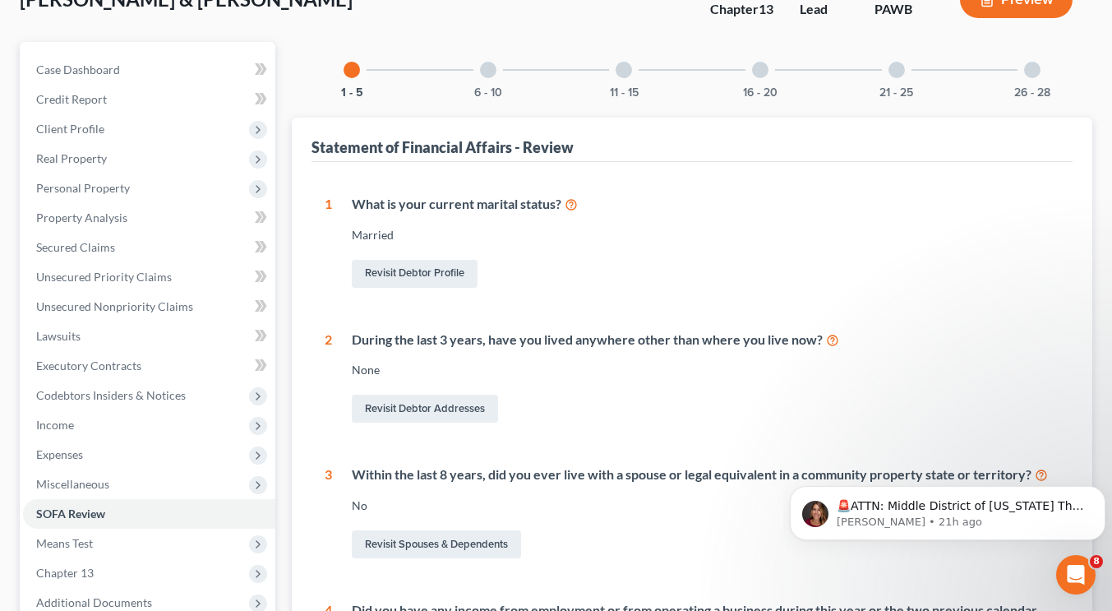
scroll to position [115, 0]
click at [491, 67] on div at bounding box center [488, 70] width 16 height 16
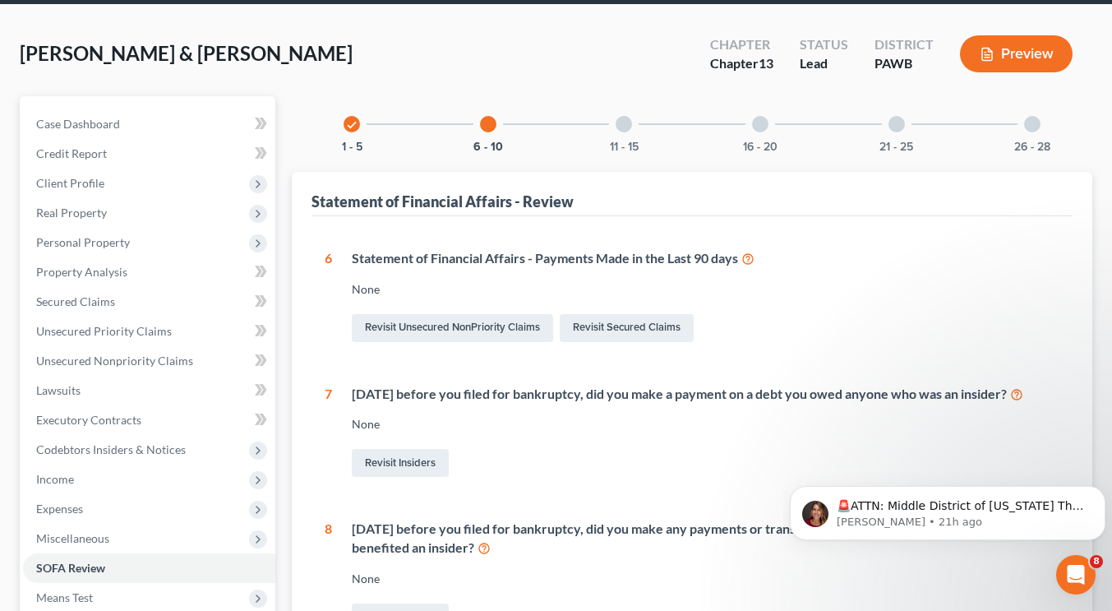
scroll to position [0, 0]
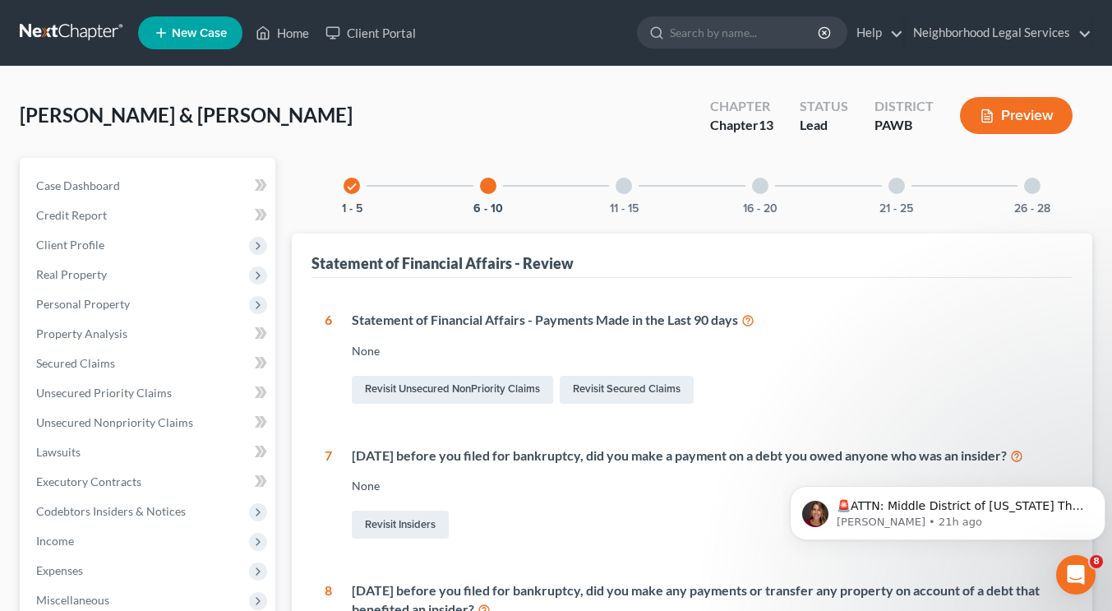
click at [629, 189] on div at bounding box center [623, 185] width 16 height 16
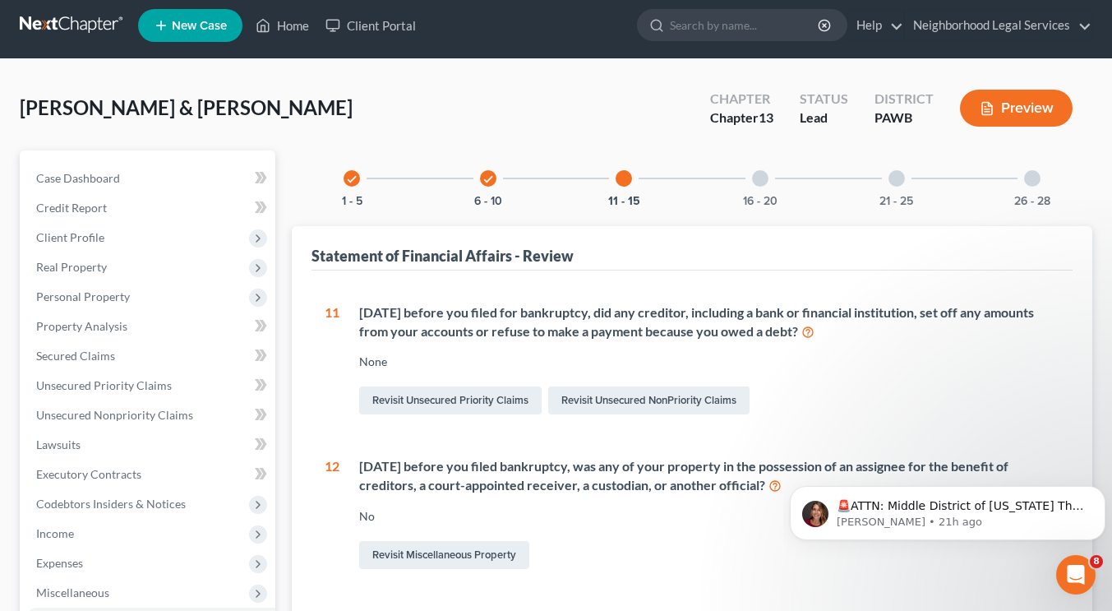
scroll to position [9, 0]
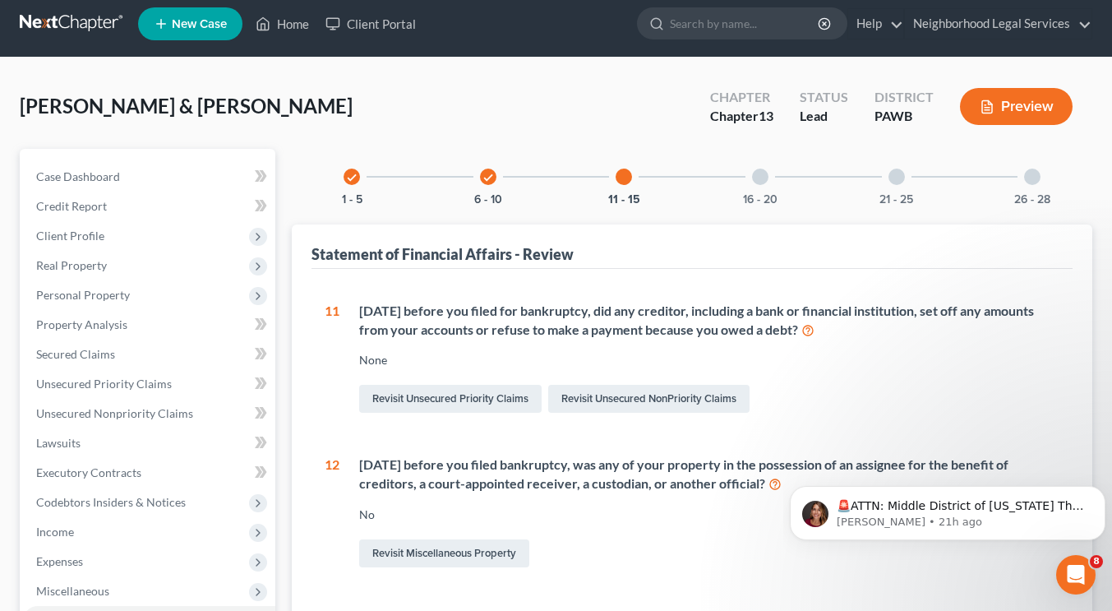
click at [758, 177] on div at bounding box center [760, 176] width 16 height 16
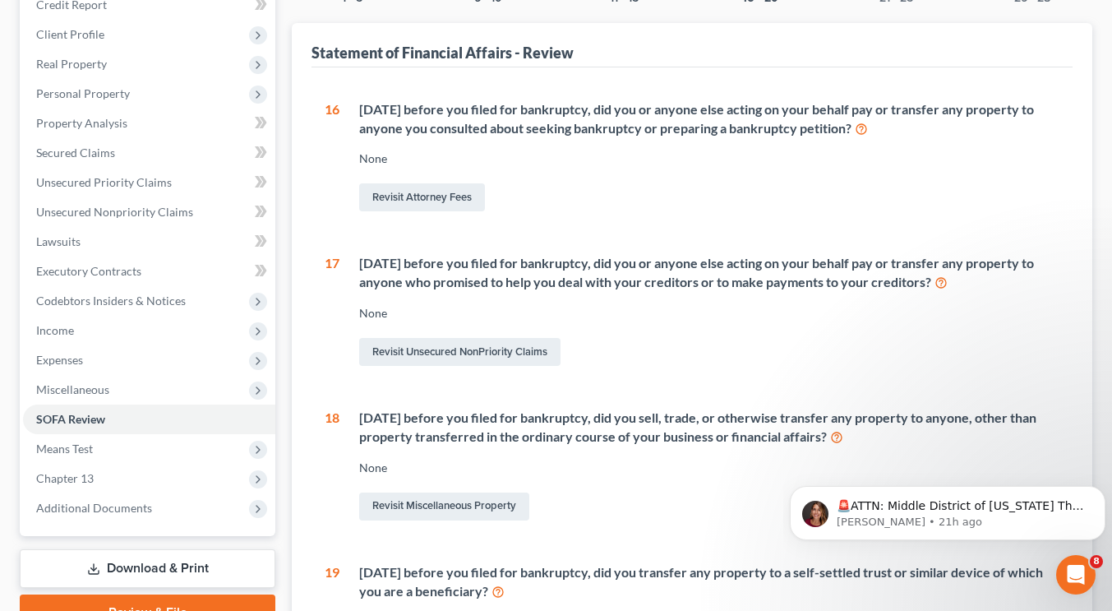
scroll to position [0, 0]
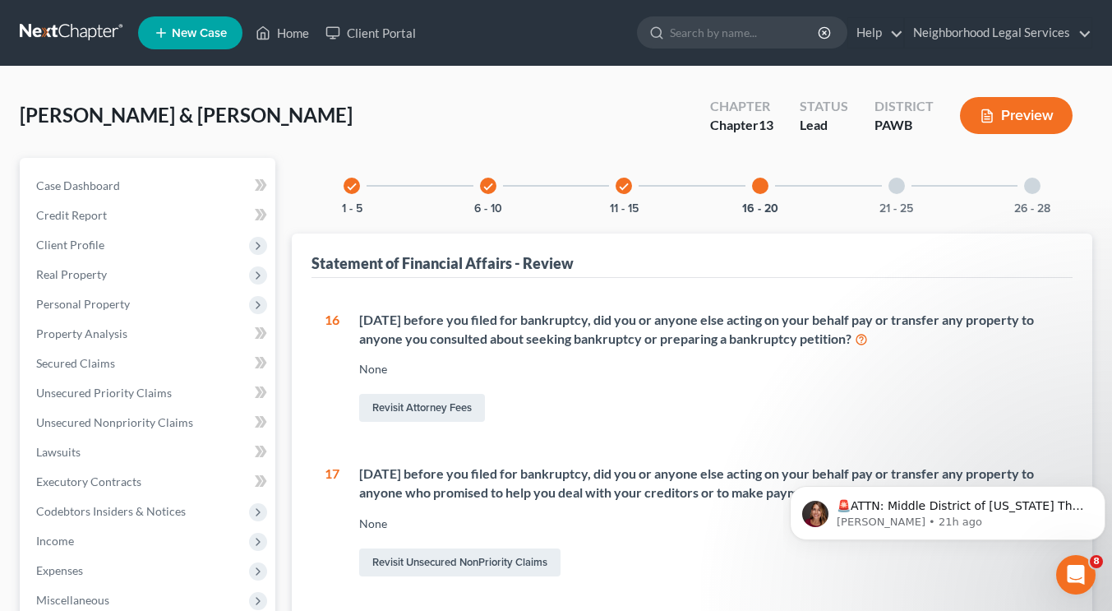
click at [896, 196] on div "21 - 25" at bounding box center [897, 186] width 56 height 56
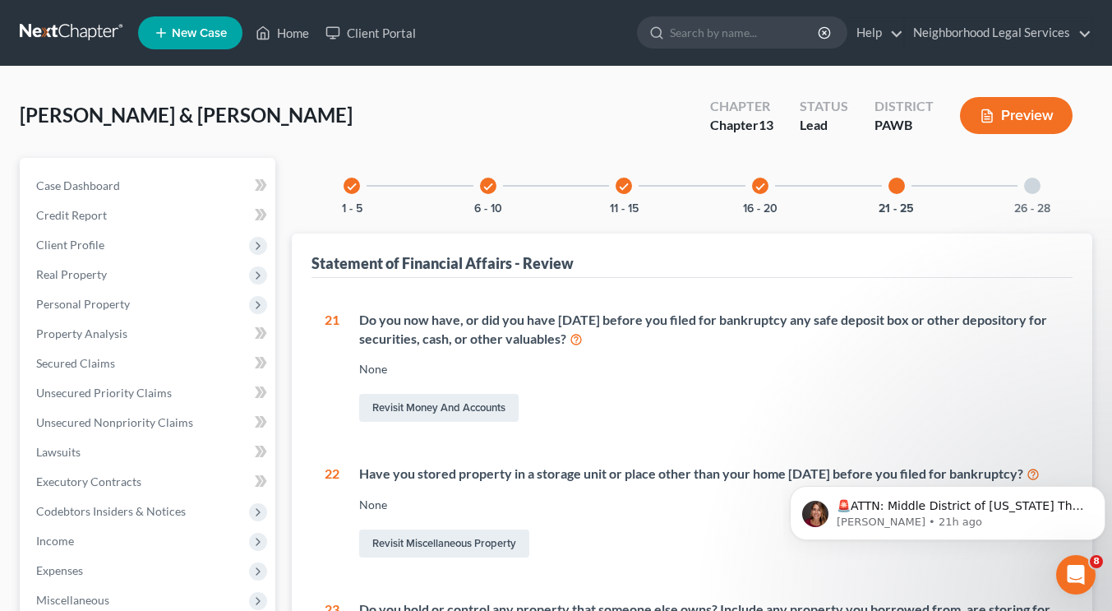
click at [1032, 192] on div at bounding box center [1032, 185] width 16 height 16
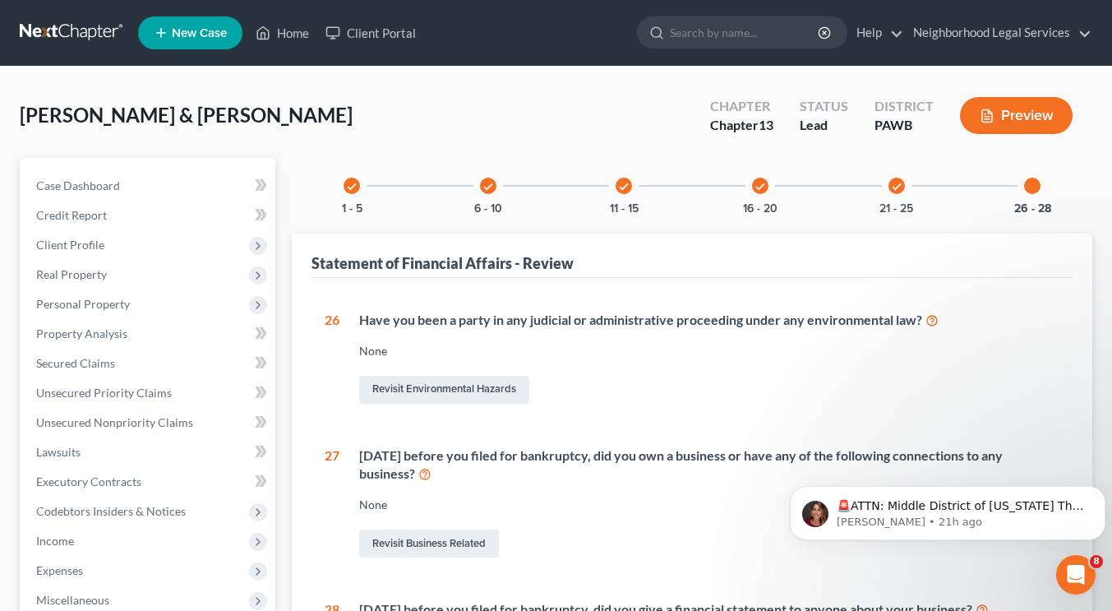
scroll to position [291, 0]
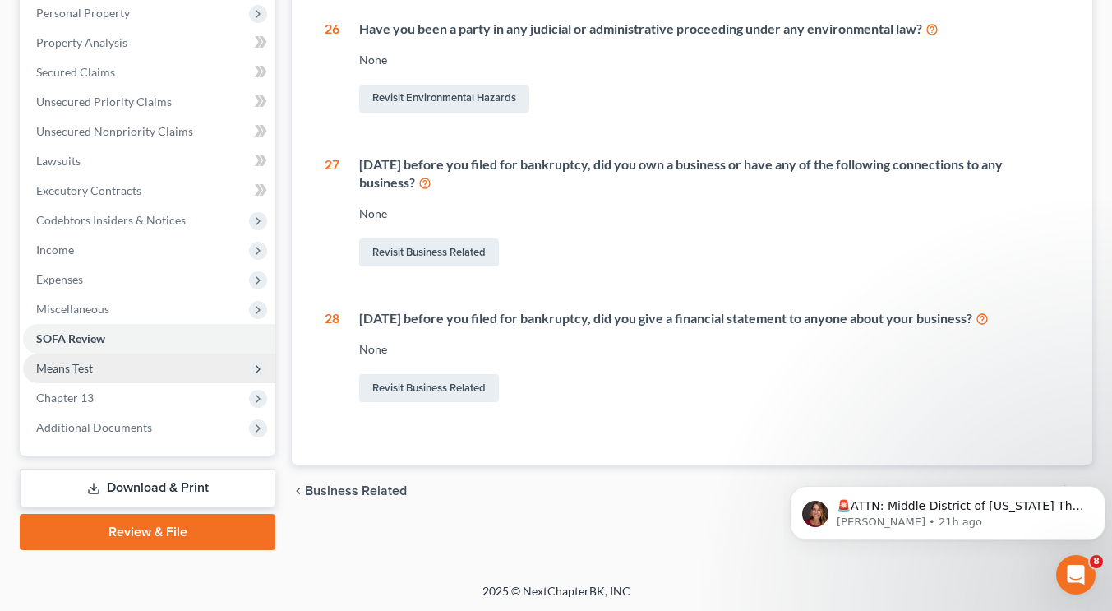
click at [184, 361] on span "Means Test" at bounding box center [149, 368] width 252 height 30
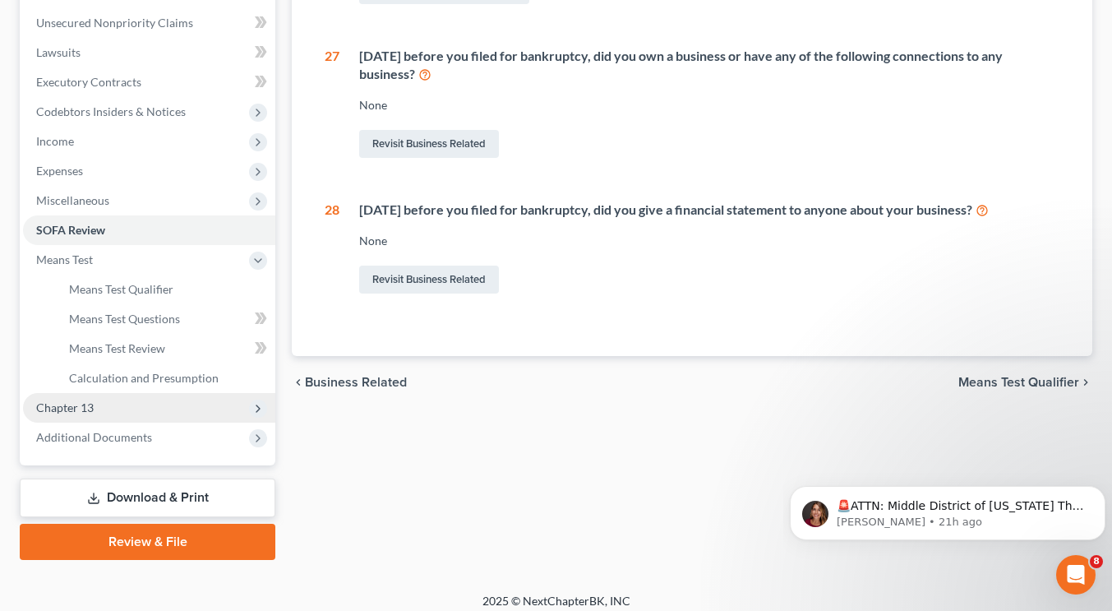
scroll to position [390, 0]
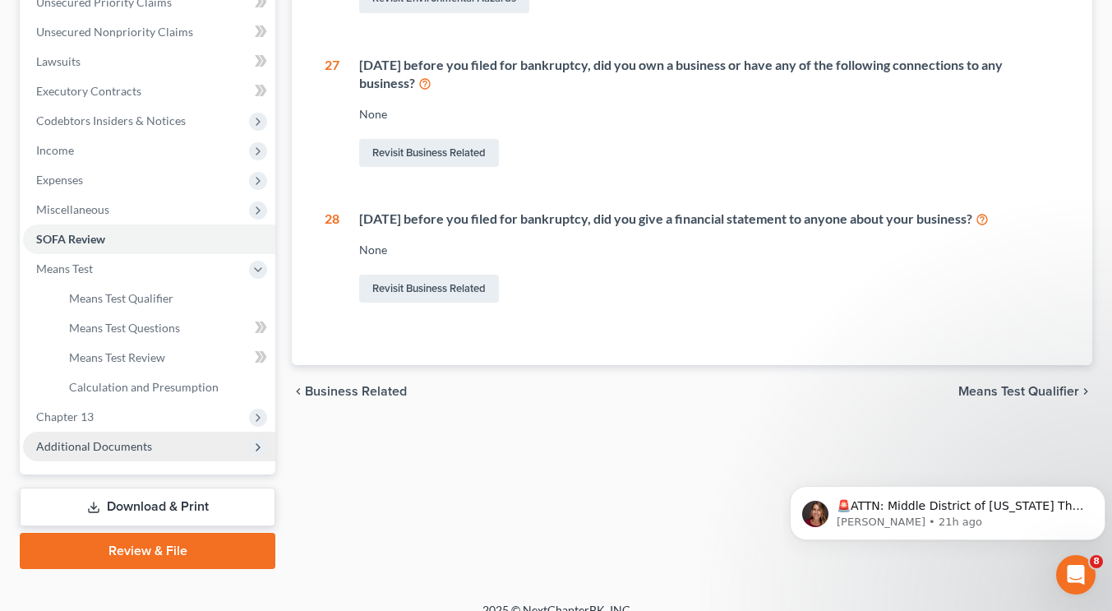
click at [165, 442] on span "Additional Documents" at bounding box center [149, 446] width 252 height 30
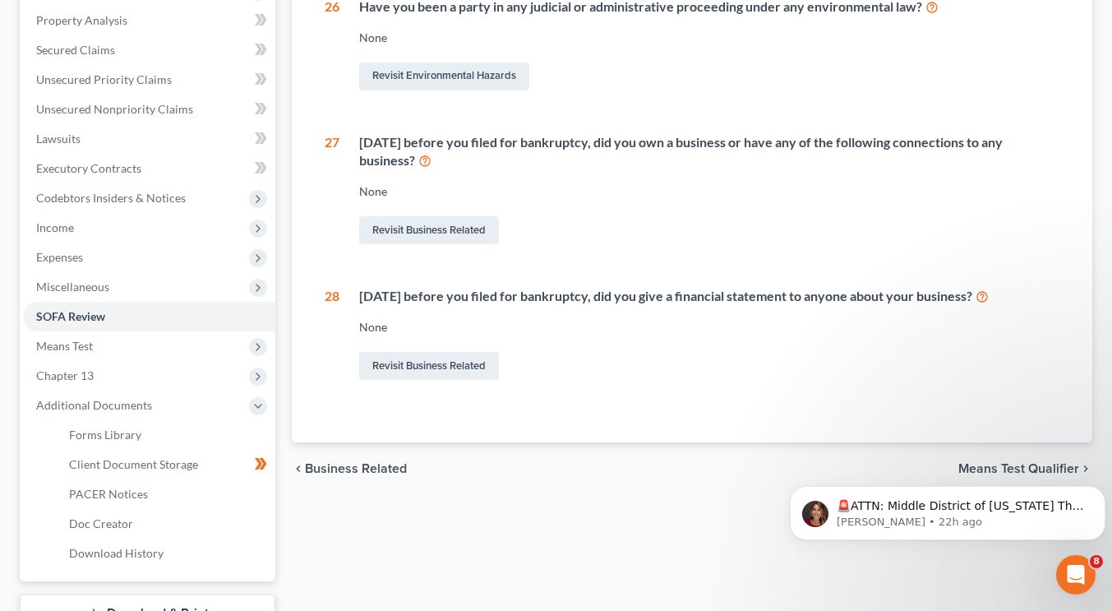
scroll to position [0, 0]
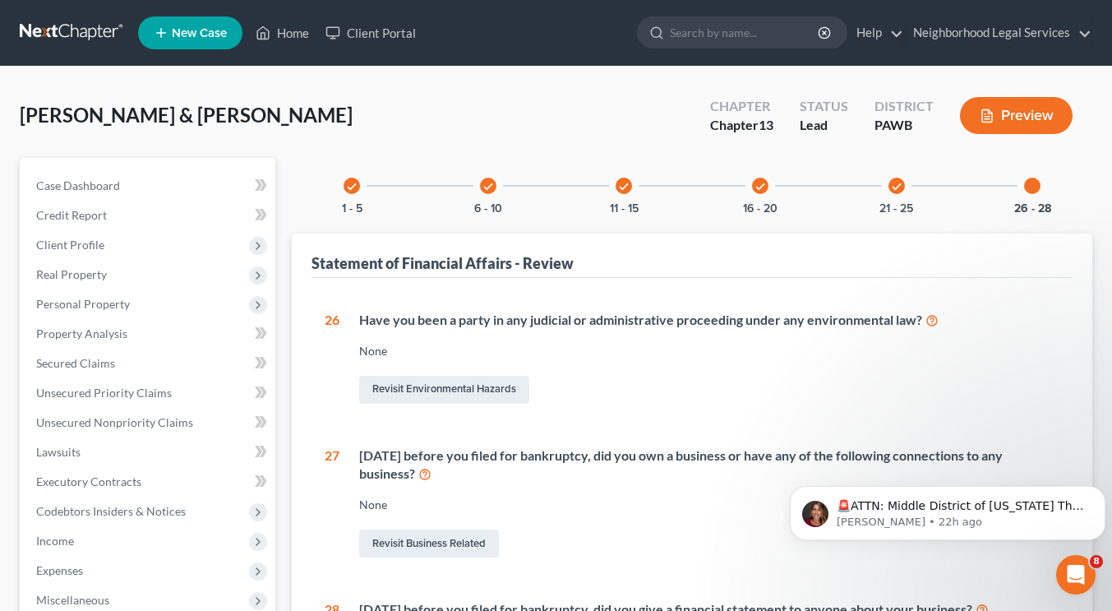
click at [1035, 192] on div at bounding box center [1032, 185] width 16 height 16
click at [1036, 182] on div at bounding box center [1032, 185] width 16 height 16
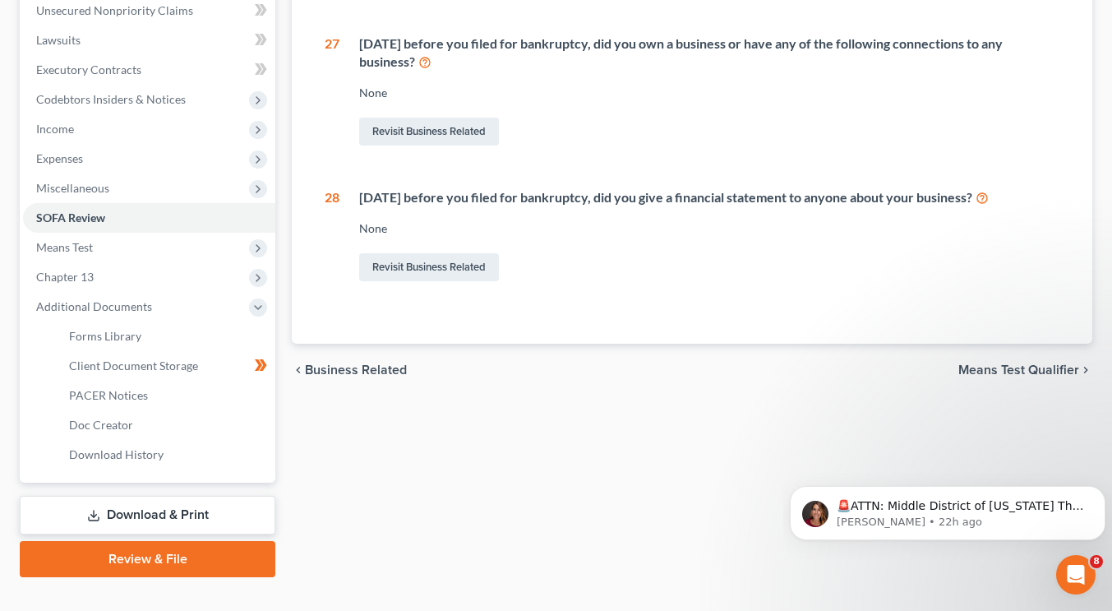
scroll to position [439, 0]
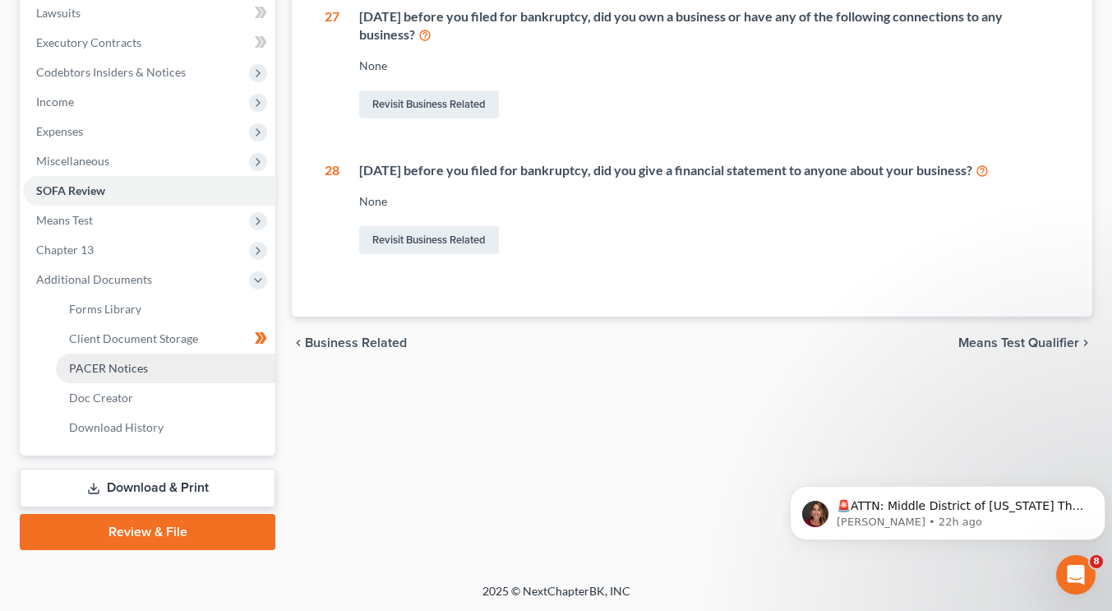
click at [173, 357] on link "PACER Notices" at bounding box center [165, 368] width 219 height 30
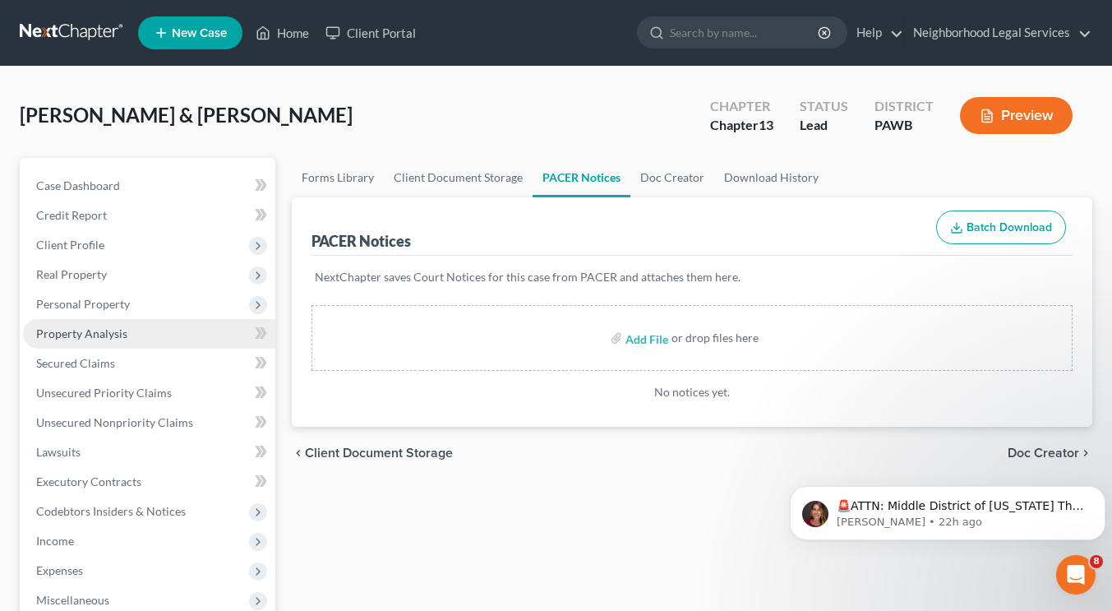
click at [146, 328] on link "Property Analysis" at bounding box center [149, 334] width 252 height 30
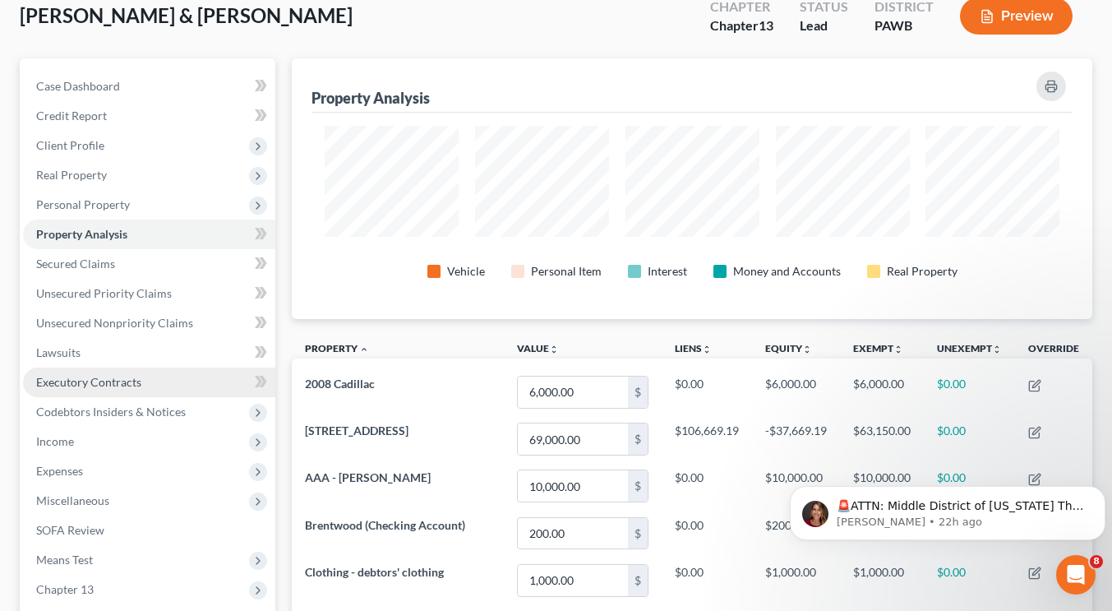
scroll to position [100, 0]
click at [123, 374] on span "Executory Contracts" at bounding box center [88, 381] width 105 height 14
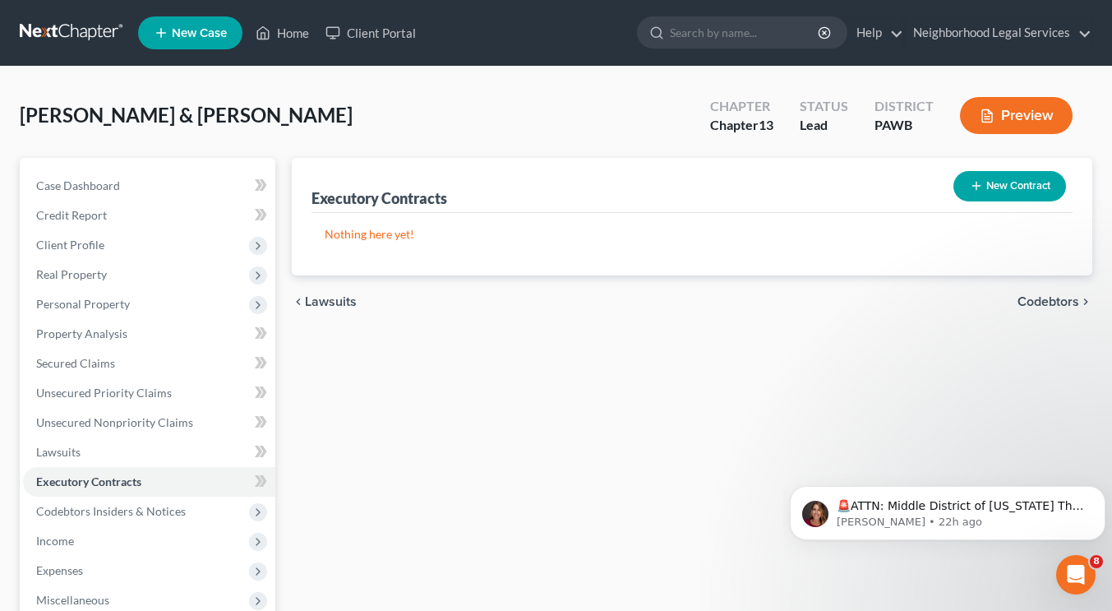
click at [1015, 187] on button "New Contract" at bounding box center [1009, 186] width 113 height 30
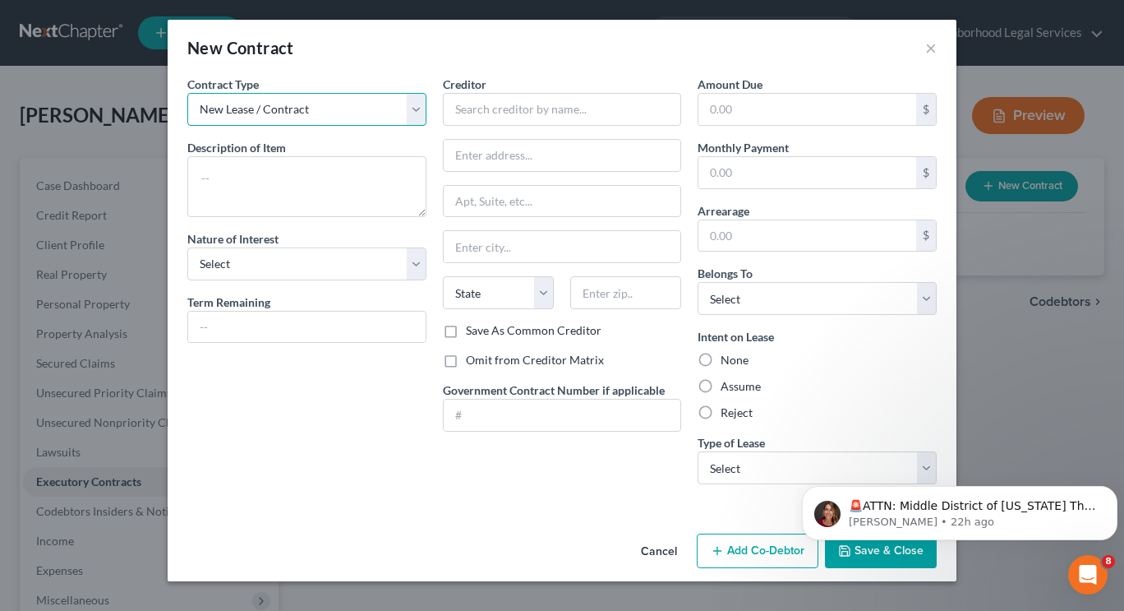
click at [367, 114] on select "New Lease / Contract New Timeshare" at bounding box center [306, 109] width 239 height 33
click at [930, 49] on button "×" at bounding box center [931, 48] width 12 height 20
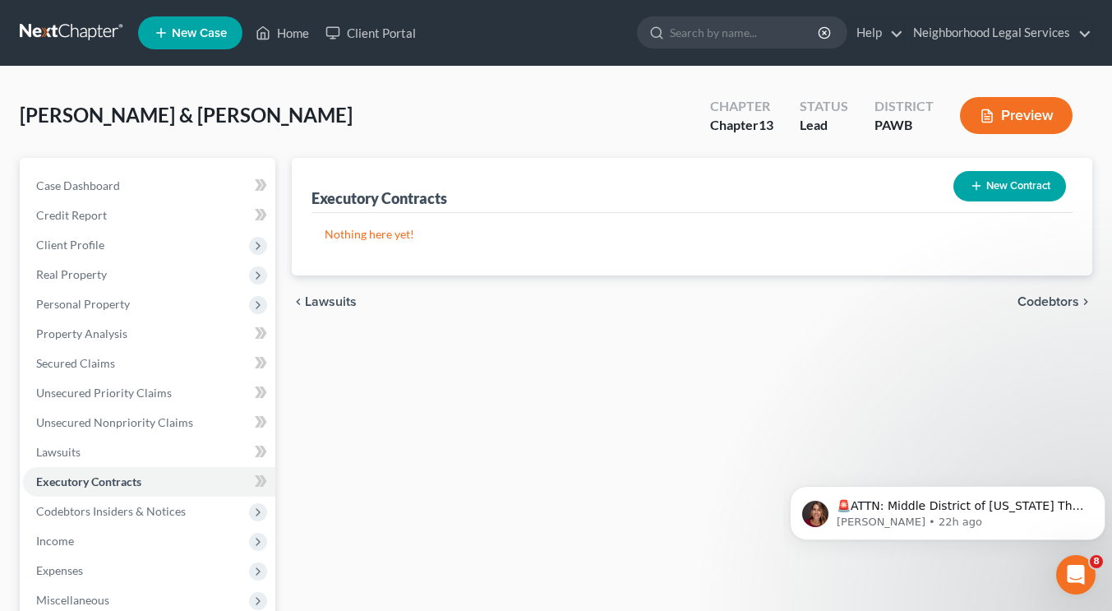
click at [78, 26] on link at bounding box center [72, 33] width 105 height 30
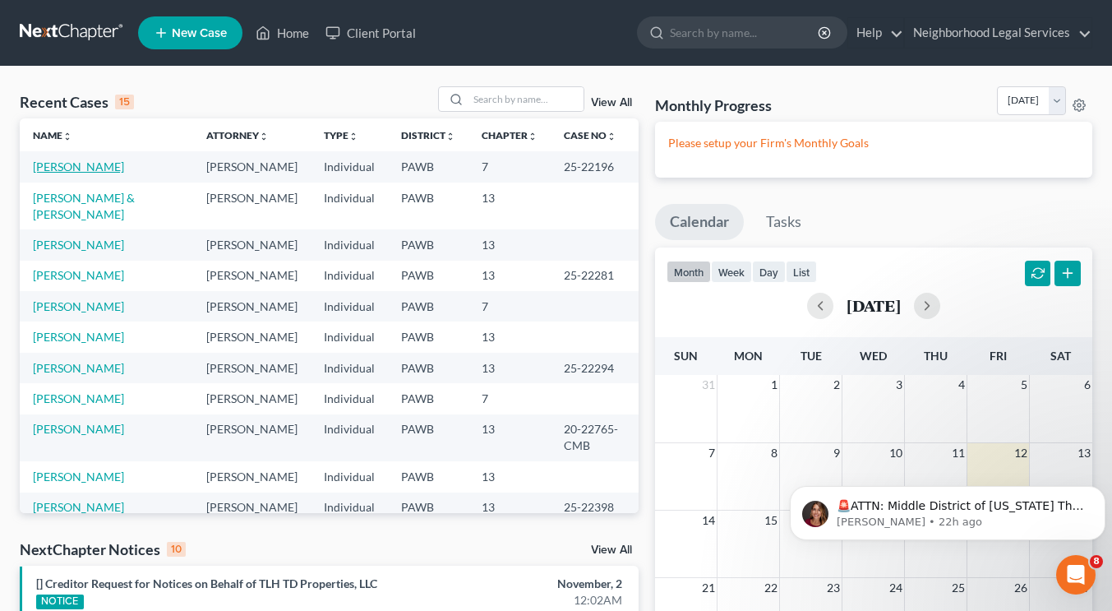
click at [92, 163] on link "[PERSON_NAME]" at bounding box center [78, 166] width 91 height 14
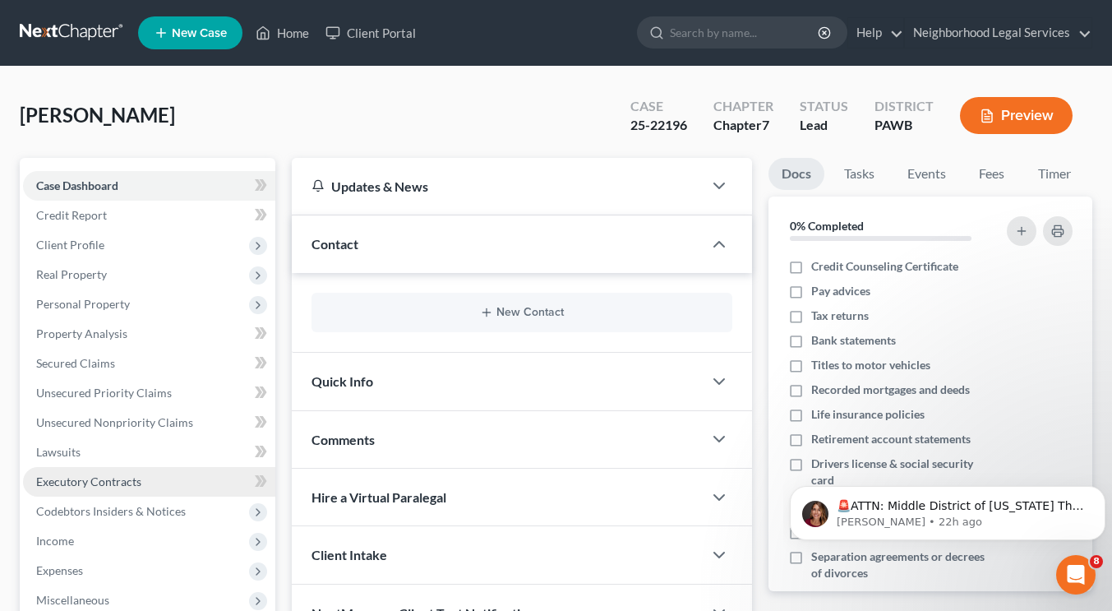
scroll to position [298, 0]
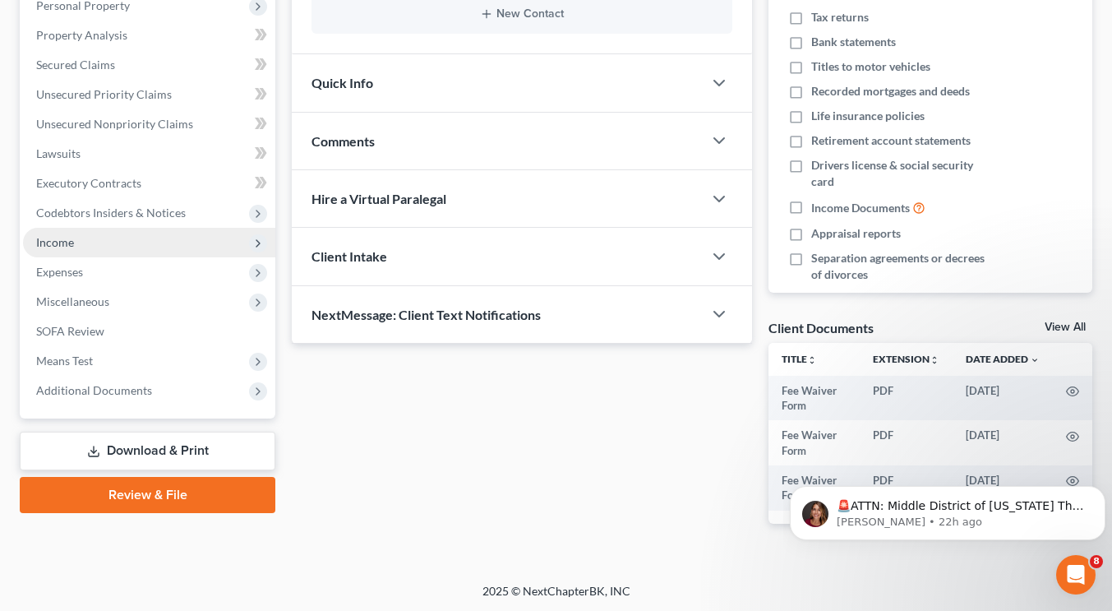
click at [81, 242] on span "Income" at bounding box center [149, 243] width 252 height 30
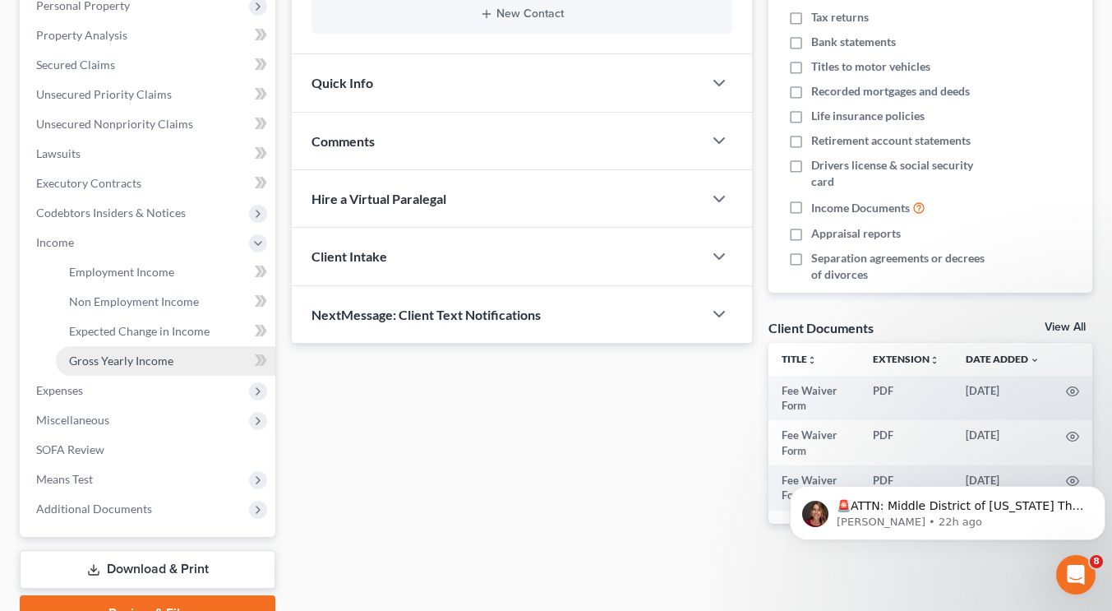
click at [98, 365] on span "Gross Yearly Income" at bounding box center [121, 360] width 104 height 14
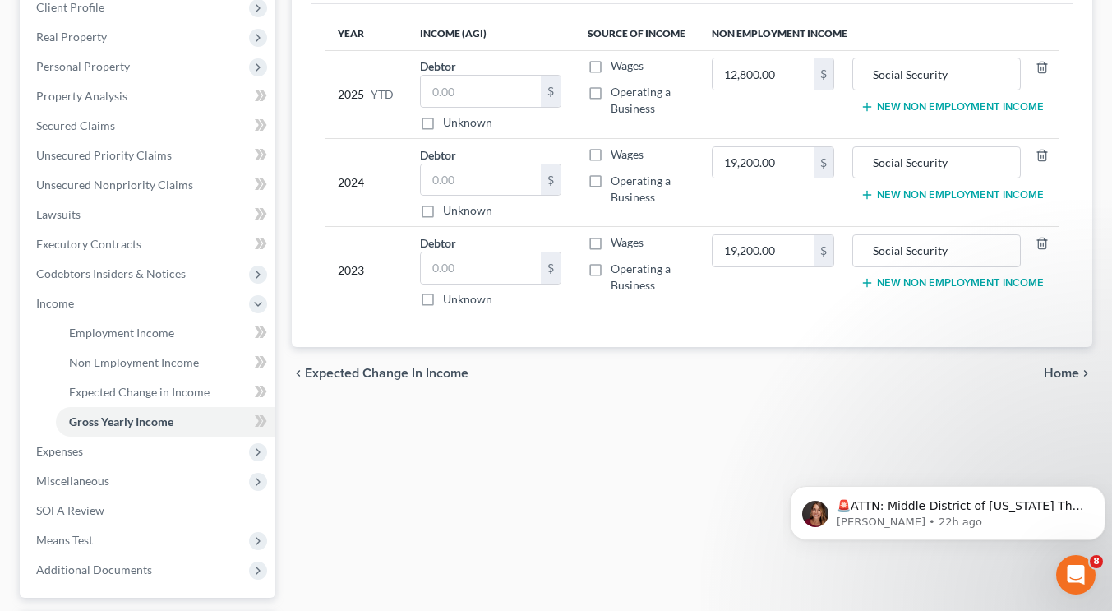
scroll to position [238, 0]
click at [1056, 374] on span "Home" at bounding box center [1061, 372] width 35 height 13
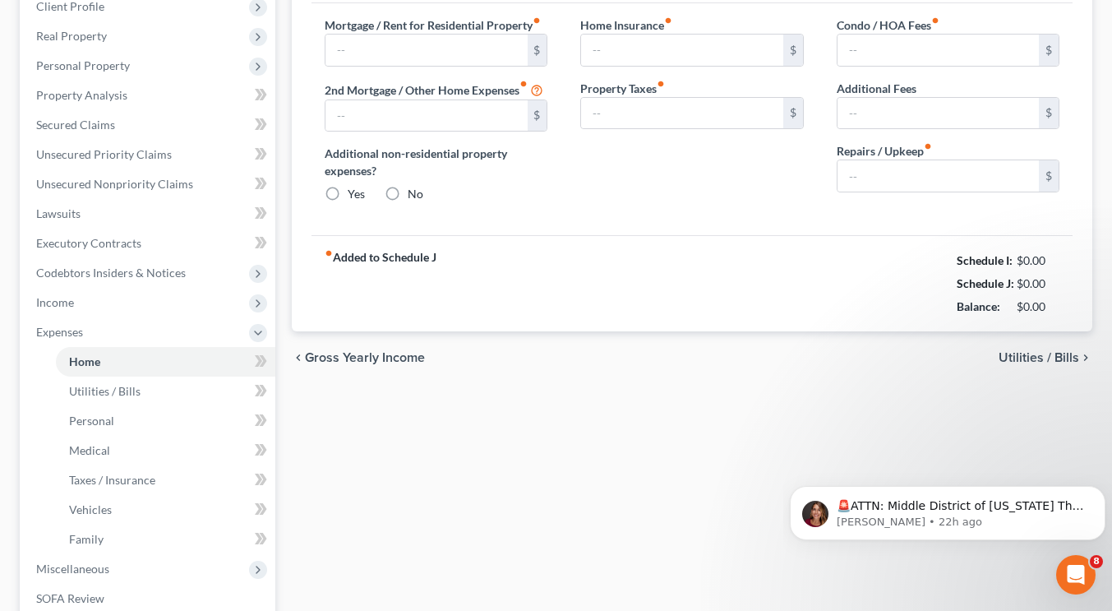
type input "600.00"
type input "0.00"
radio input "true"
type input "0.00"
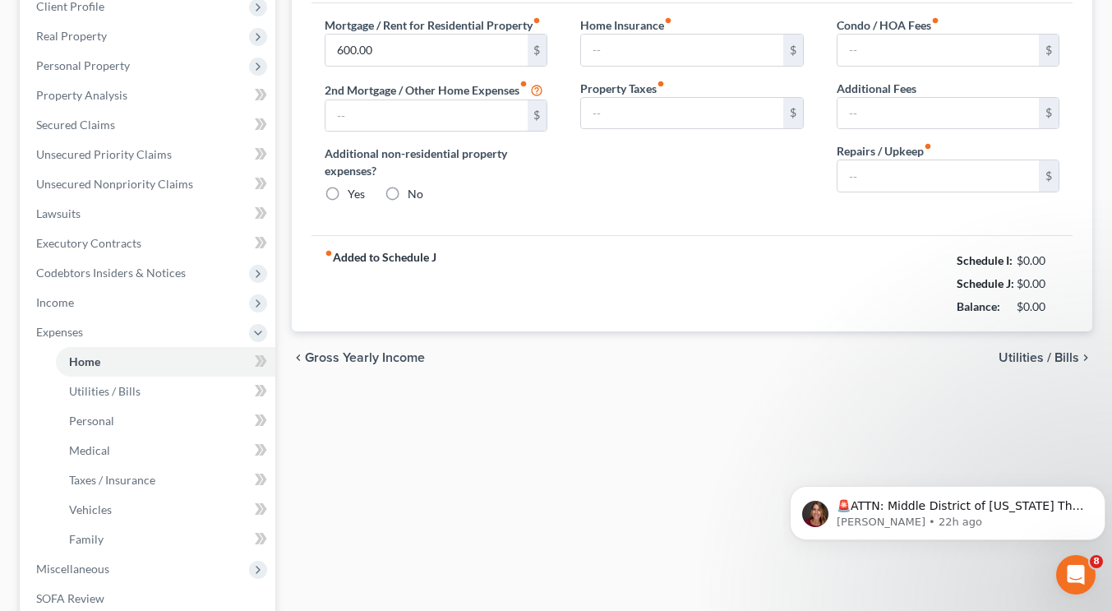
type input "0.00"
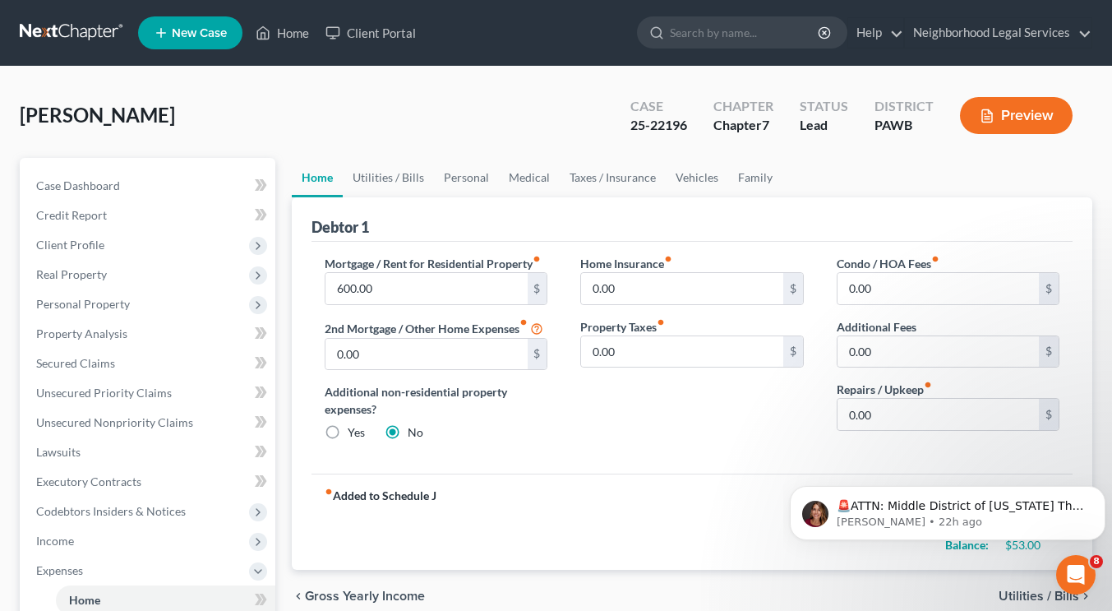
click at [101, 30] on link at bounding box center [72, 33] width 105 height 30
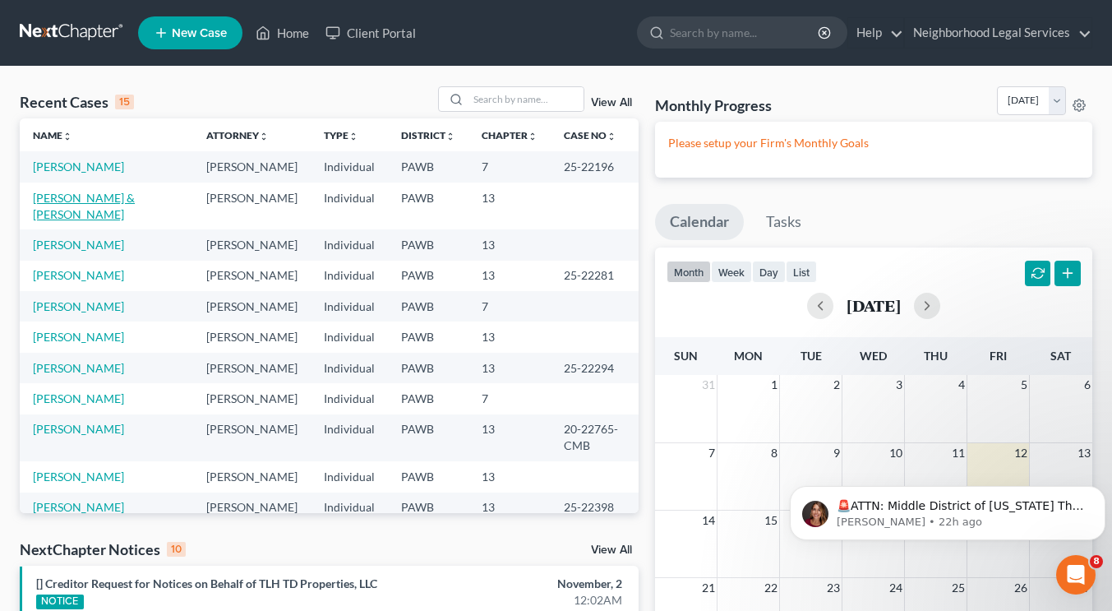
click at [53, 198] on link "[PERSON_NAME] & [PERSON_NAME]" at bounding box center [84, 206] width 102 height 30
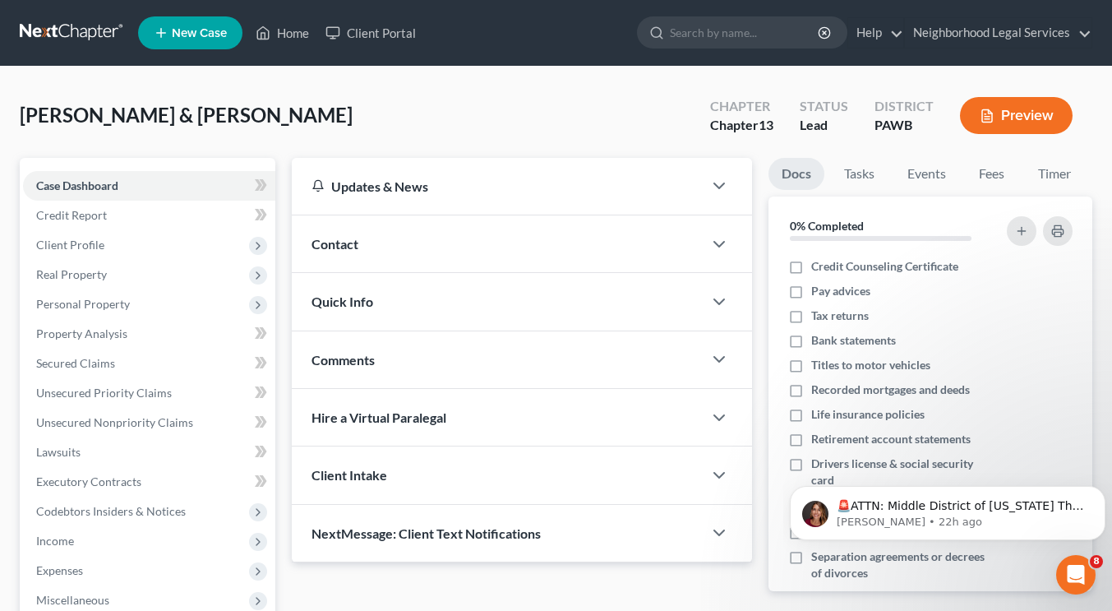
click at [71, 35] on link at bounding box center [72, 33] width 105 height 30
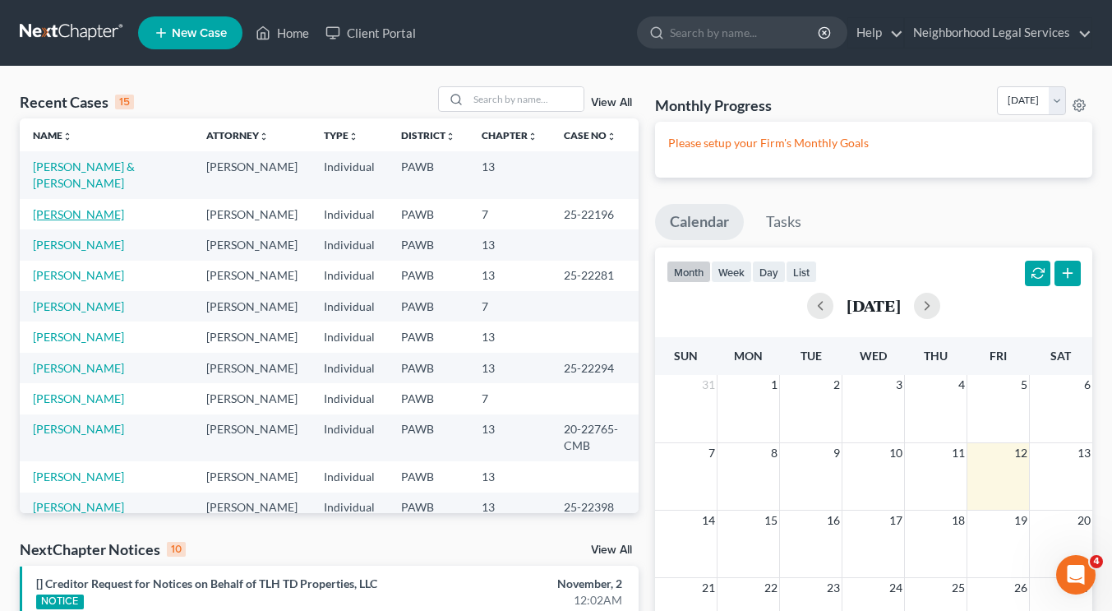
click at [101, 212] on link "[PERSON_NAME]" at bounding box center [78, 214] width 91 height 14
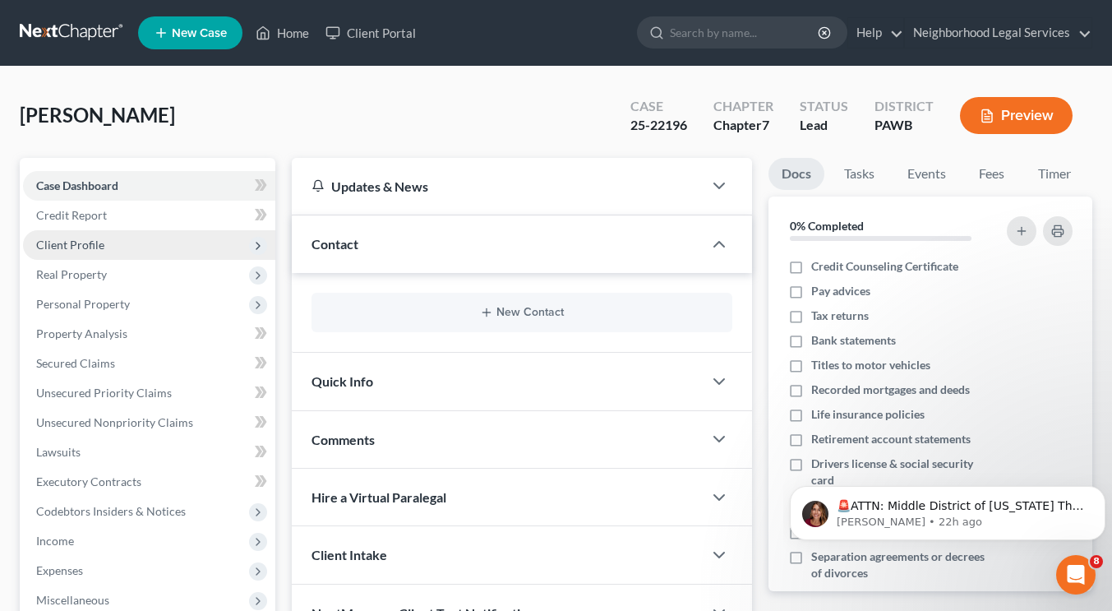
click at [121, 240] on span "Client Profile" at bounding box center [149, 245] width 252 height 30
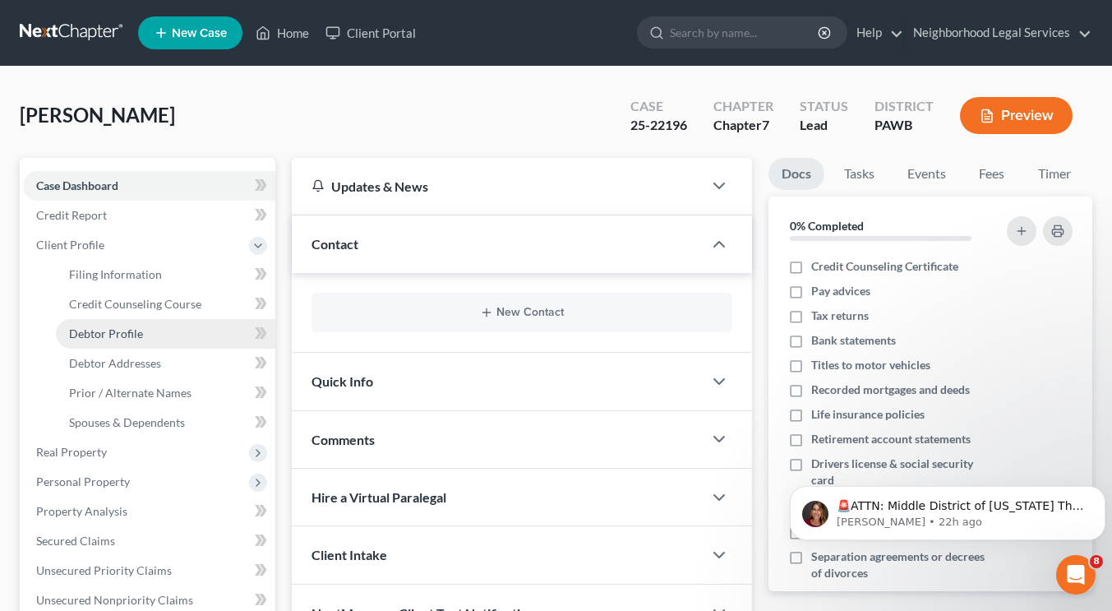
click at [122, 335] on span "Debtor Profile" at bounding box center [106, 333] width 74 height 14
select select "0"
